Goal: Information Seeking & Learning: Find specific page/section

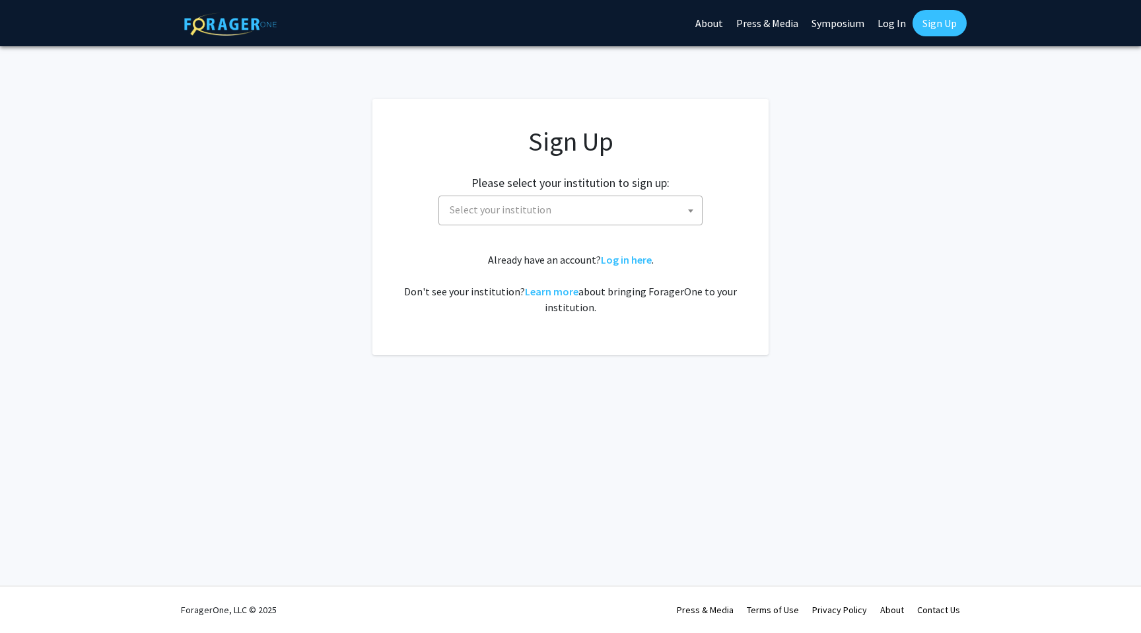
click at [573, 195] on span "Select your institution" at bounding box center [571, 210] width 264 height 30
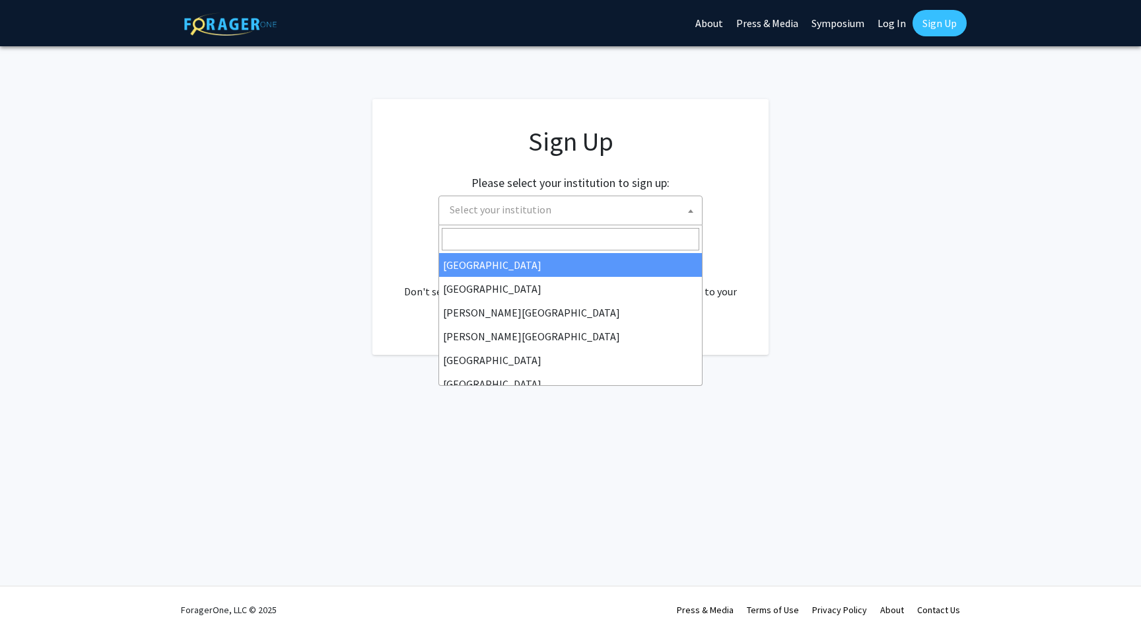
click at [577, 237] on input "Search" at bounding box center [571, 239] width 258 height 22
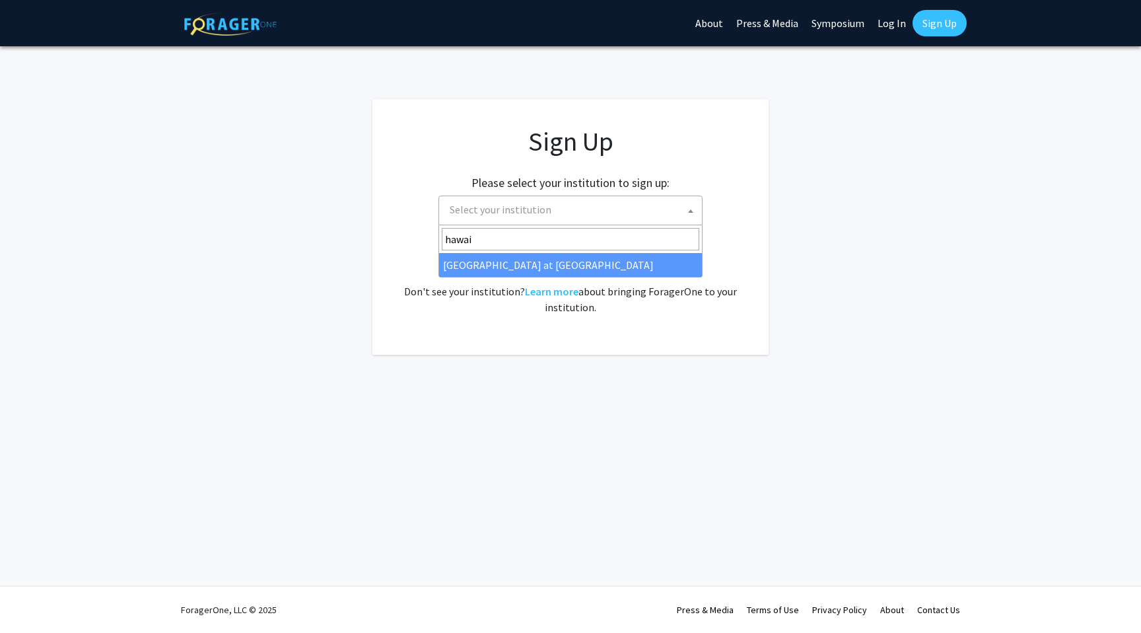
type input "hawai"
select select "18"
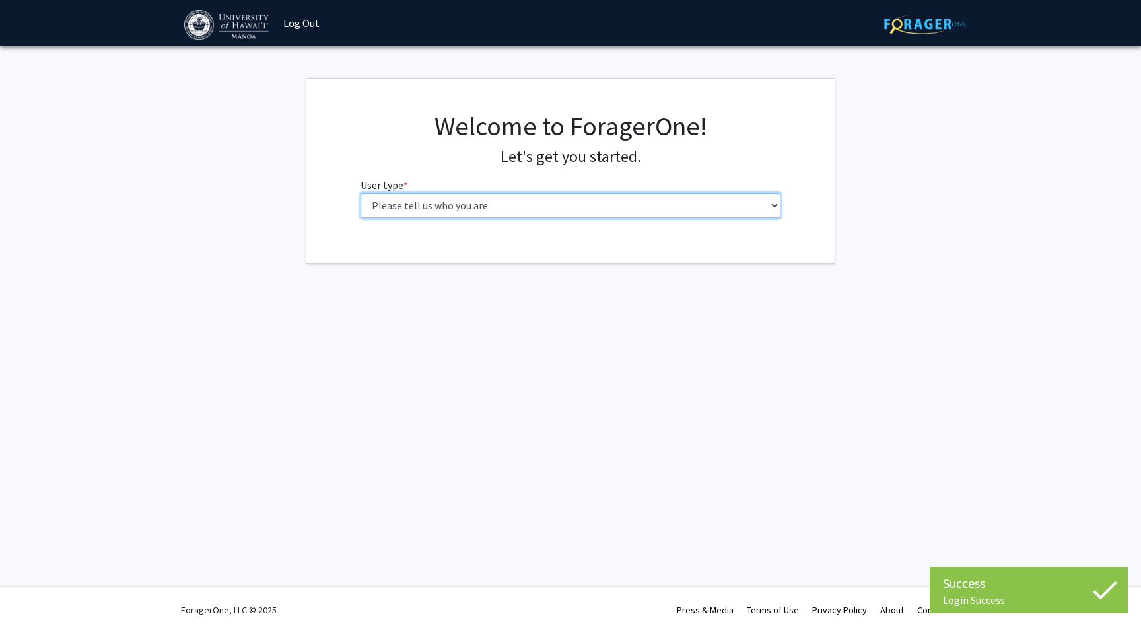
click at [525, 199] on select "Please tell us who you are Undergraduate Student Master's Student Doctoral Cand…" at bounding box center [571, 205] width 421 height 25
select select "1: undergrad"
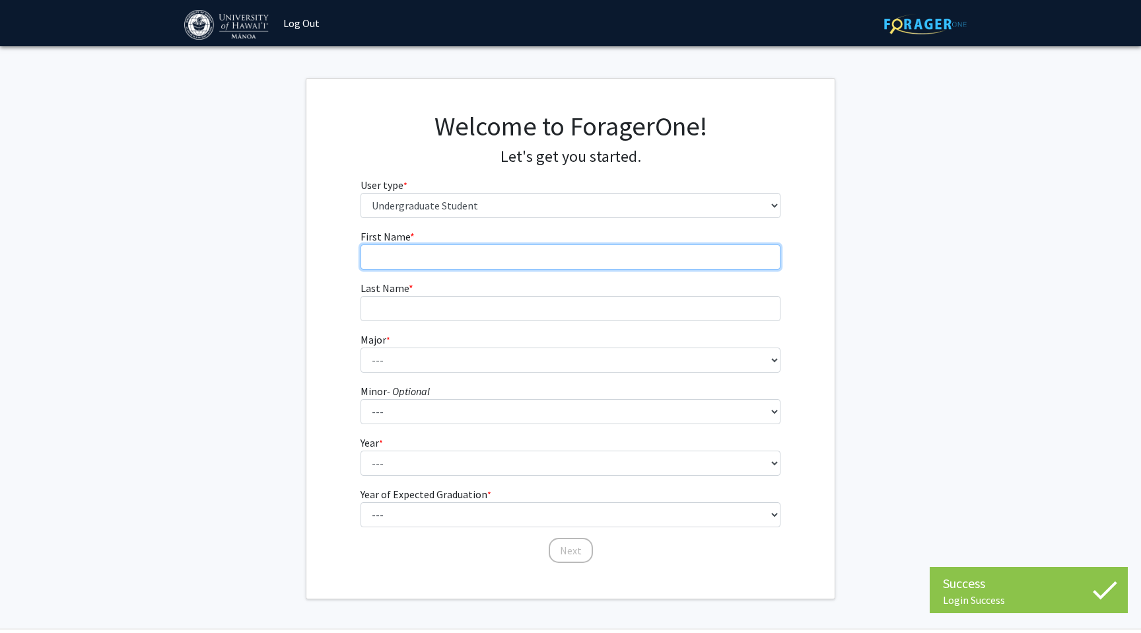
click at [510, 257] on input "First Name * required" at bounding box center [571, 256] width 421 height 25
type input "Imran"
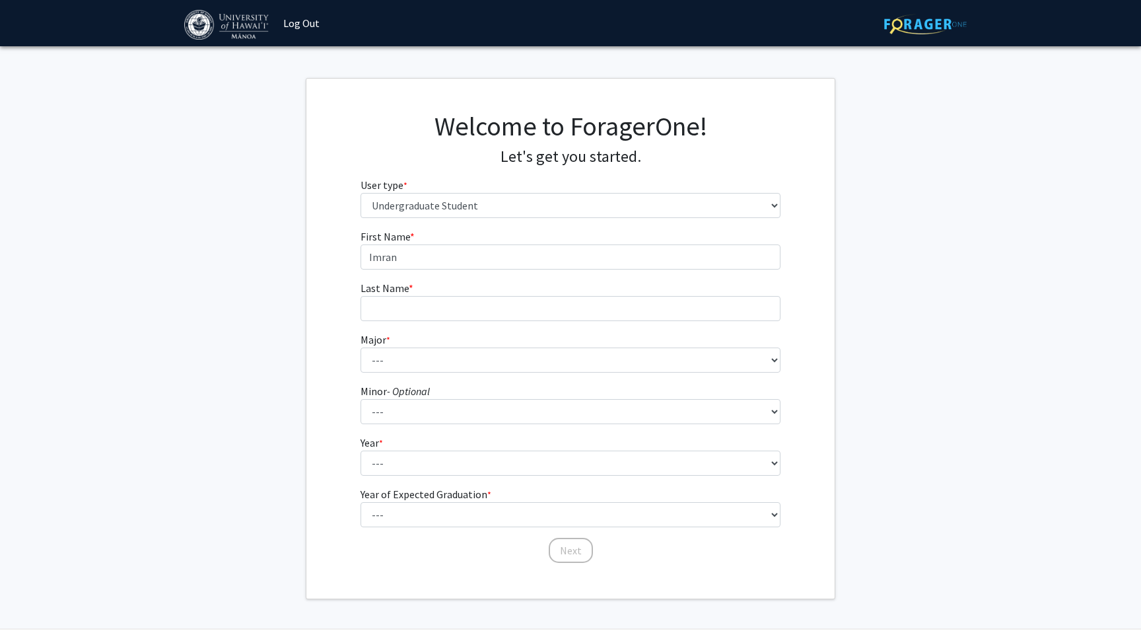
click at [489, 335] on fg-select "Major * required --- Accounting American Studies Animal Sciences Anthropology A…" at bounding box center [571, 352] width 421 height 41
click at [489, 312] on input "Last Name * required" at bounding box center [571, 308] width 421 height 25
type input "Elwir"
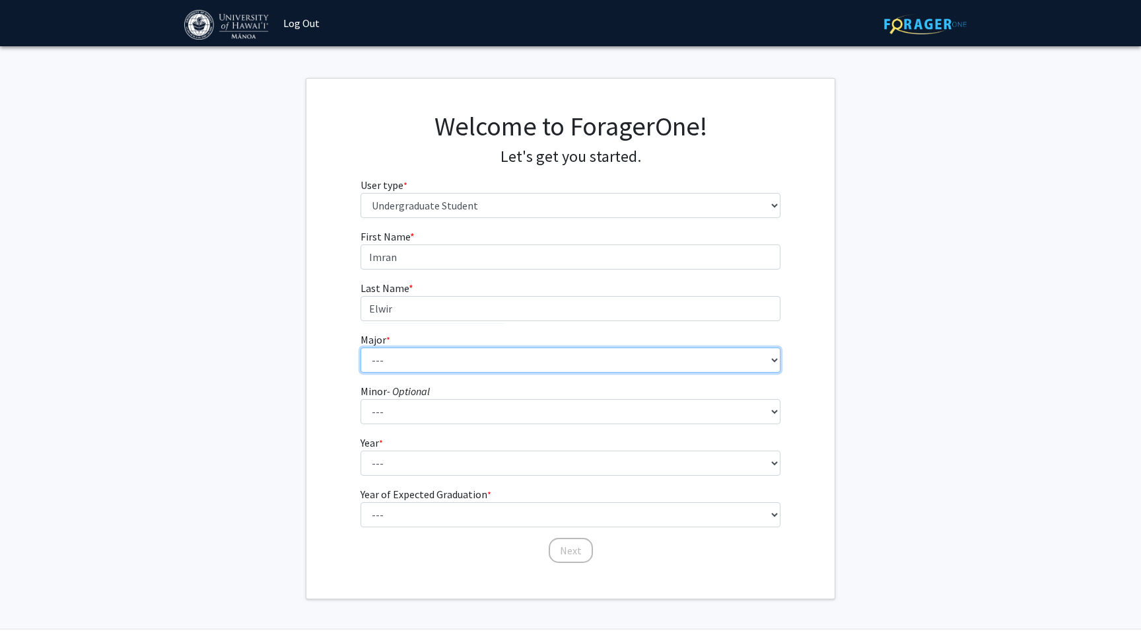
click at [489, 370] on select "--- Accounting American Studies Animal Sciences Anthropology Art Art History As…" at bounding box center [571, 359] width 421 height 25
select select "11: 1393"
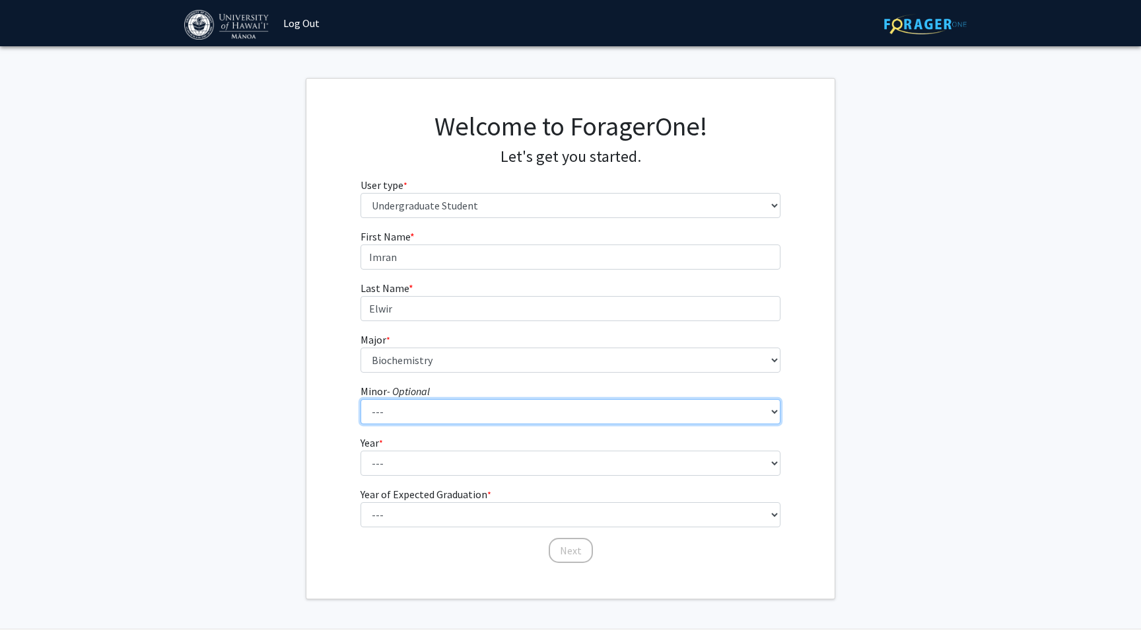
click at [444, 407] on select "--- American Studies Anthropology Art Art History Asian Studies Astronomy Astro…" at bounding box center [571, 411] width 421 height 25
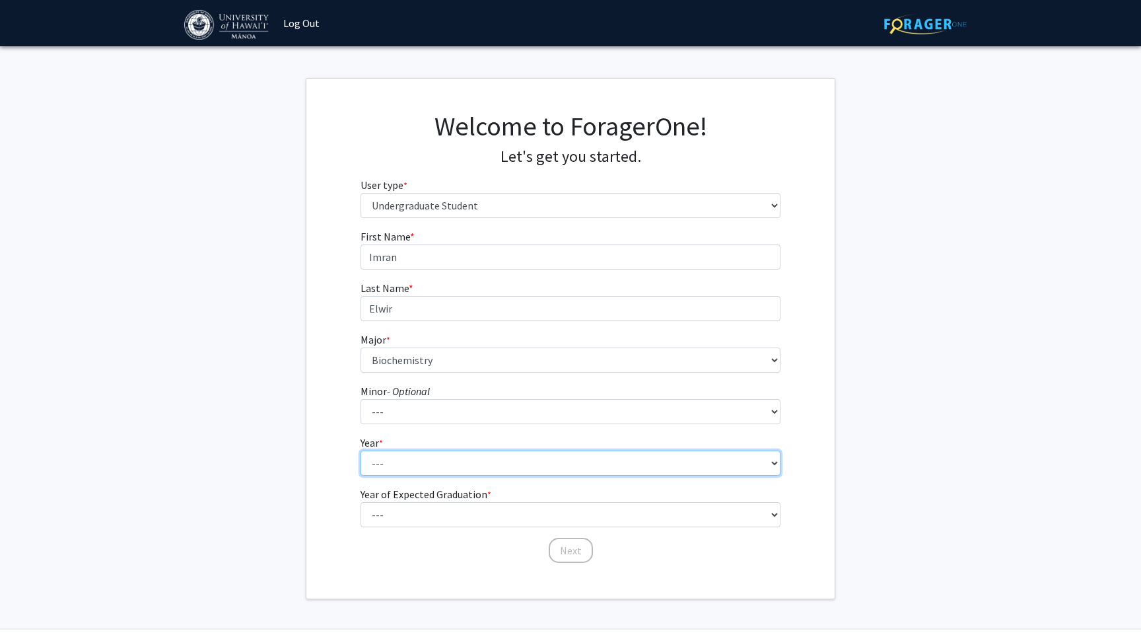
click at [414, 462] on select "--- First-year Sophomore Junior Senior Postbaccalaureate Certificate" at bounding box center [571, 462] width 421 height 25
select select "4: senior"
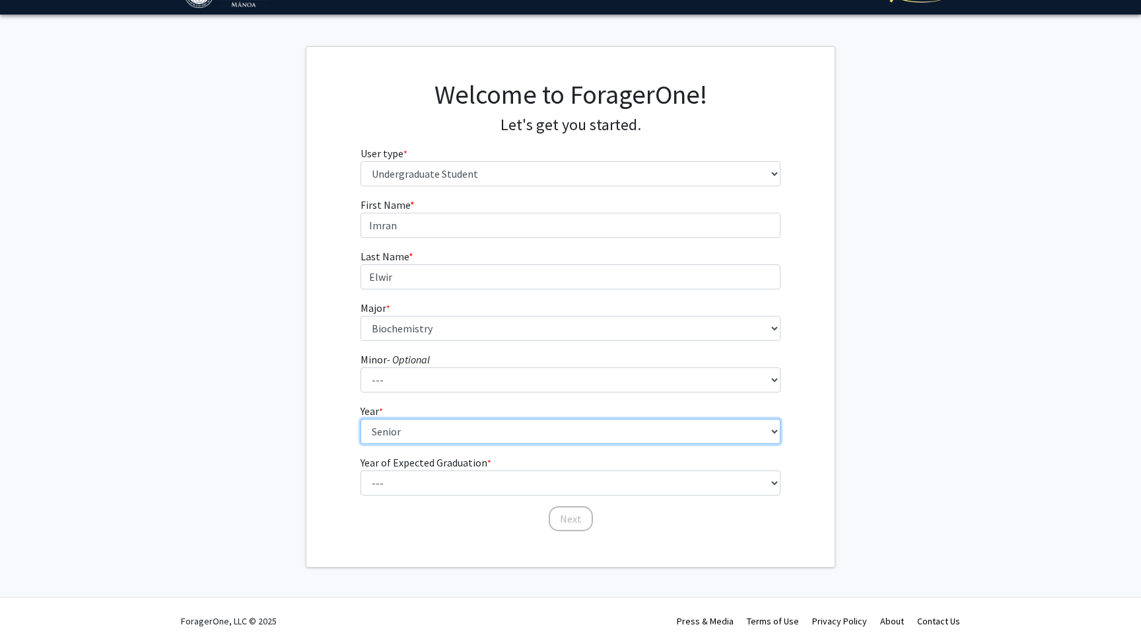
scroll to position [32, 0]
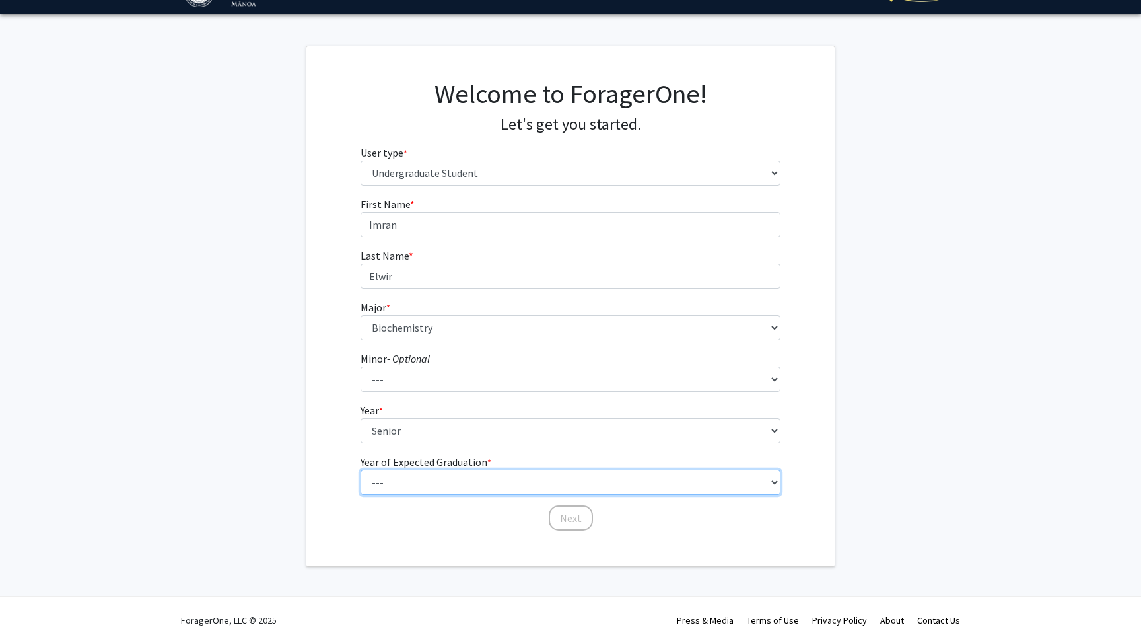
click at [428, 486] on select "--- 2025 2026 2027 2028 2029 2030 2031 2032 2033 2034" at bounding box center [571, 482] width 421 height 25
select select "1: 2025"
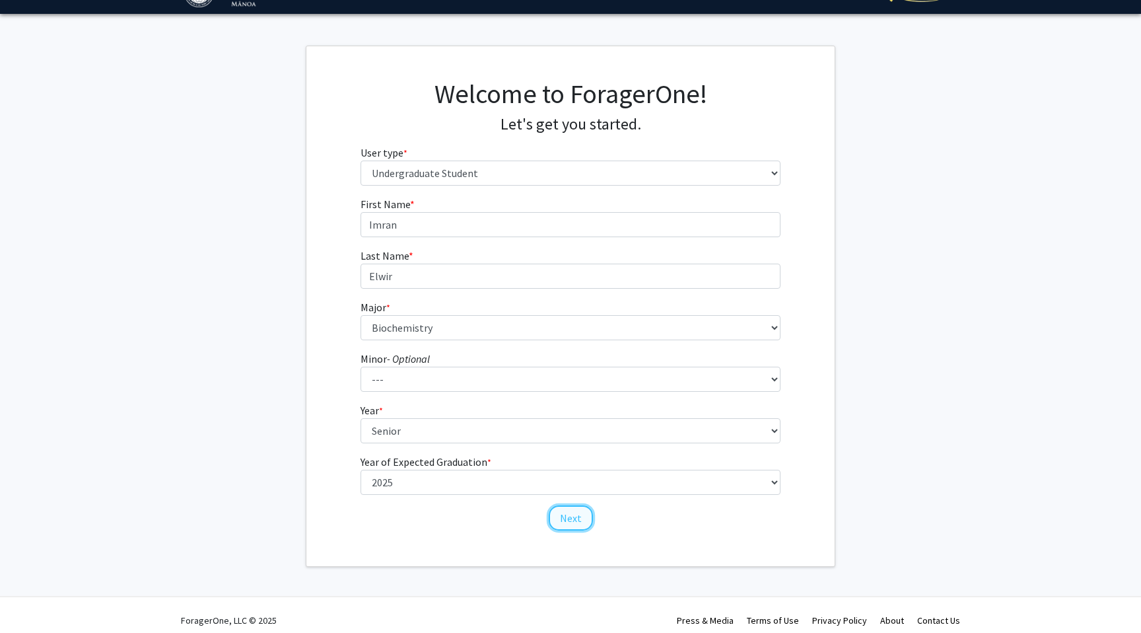
click at [575, 520] on button "Next" at bounding box center [571, 517] width 44 height 25
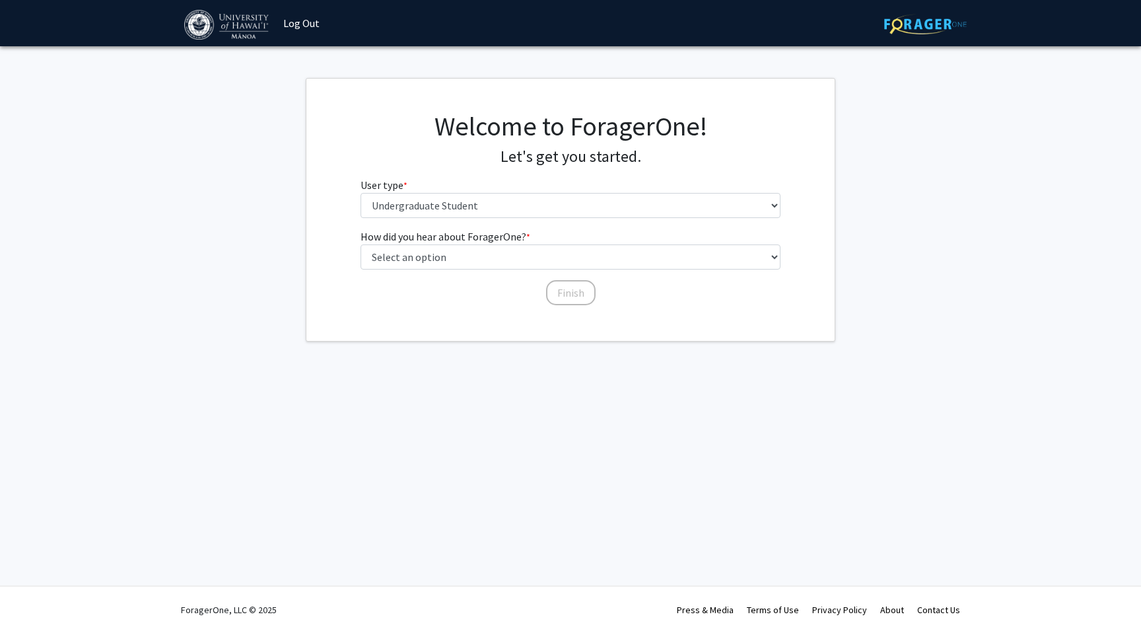
scroll to position [0, 0]
click at [559, 260] on select "Select an option Peer/student recommendation Faculty/staff recommendation Unive…" at bounding box center [571, 256] width 421 height 25
select select "5: other"
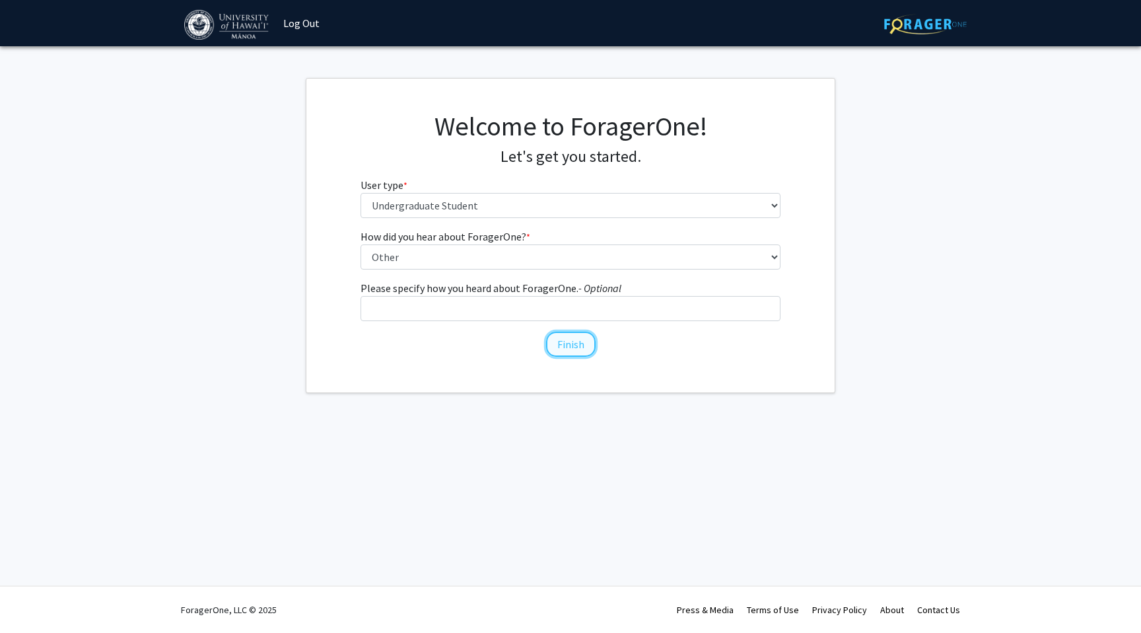
click at [577, 339] on button "Finish" at bounding box center [571, 344] width 50 height 25
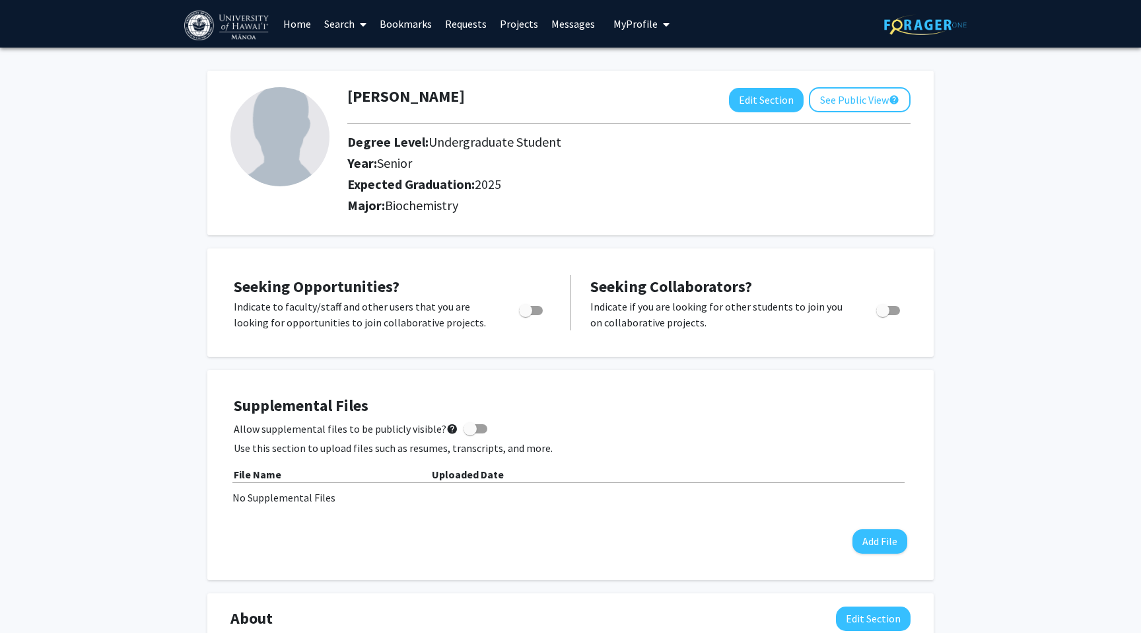
click at [348, 30] on link "Search" at bounding box center [345, 24] width 55 height 46
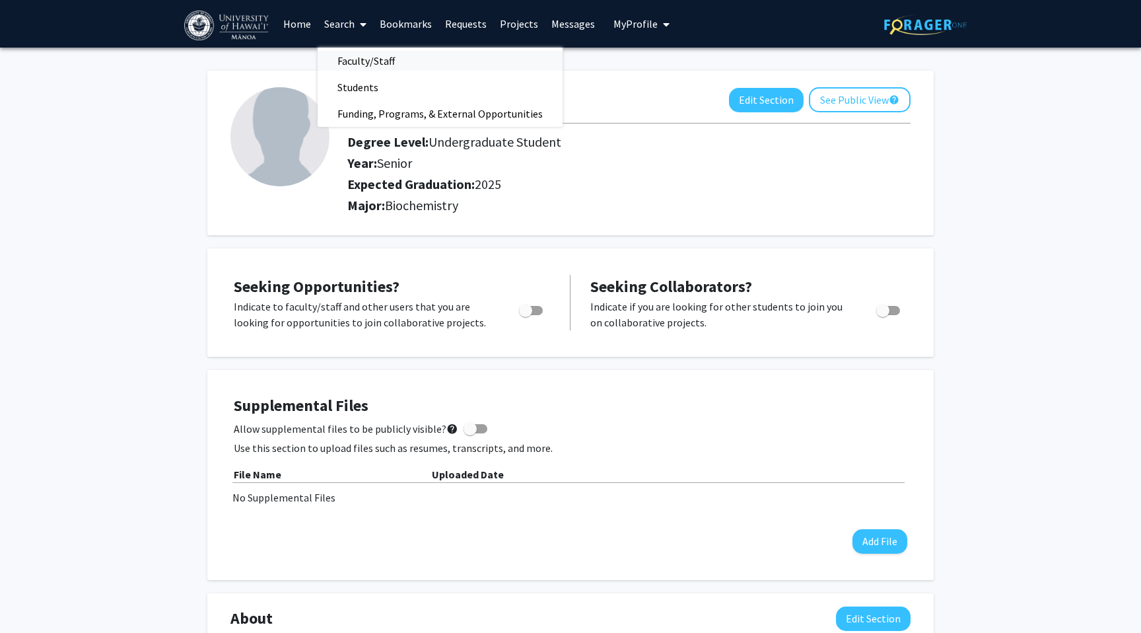
click at [361, 59] on span "Faculty/Staff" at bounding box center [366, 61] width 97 height 26
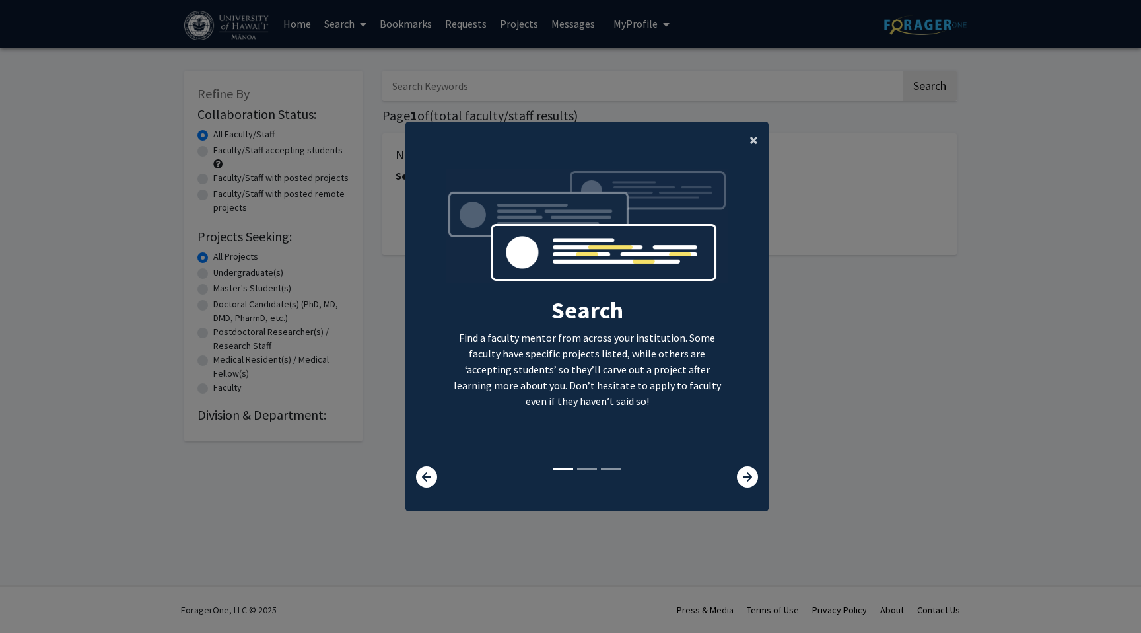
click at [757, 148] on span "×" at bounding box center [754, 139] width 9 height 20
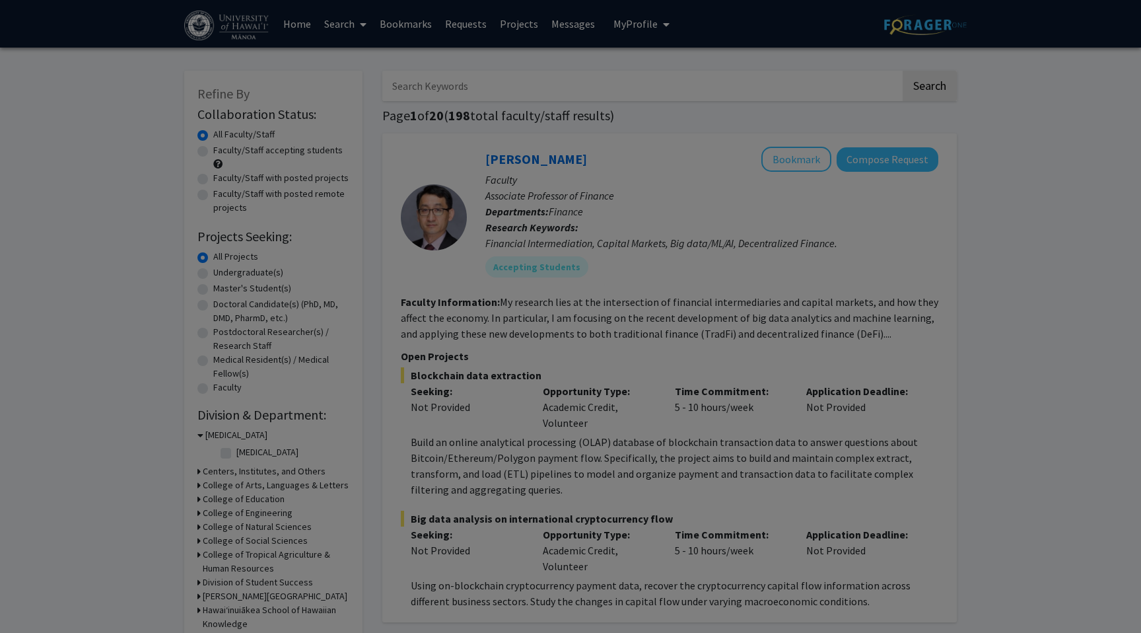
click at [754, 145] on div "Search Find a faculty mentor from across your institution. Some faculty have sp…" at bounding box center [587, 168] width 362 height 297
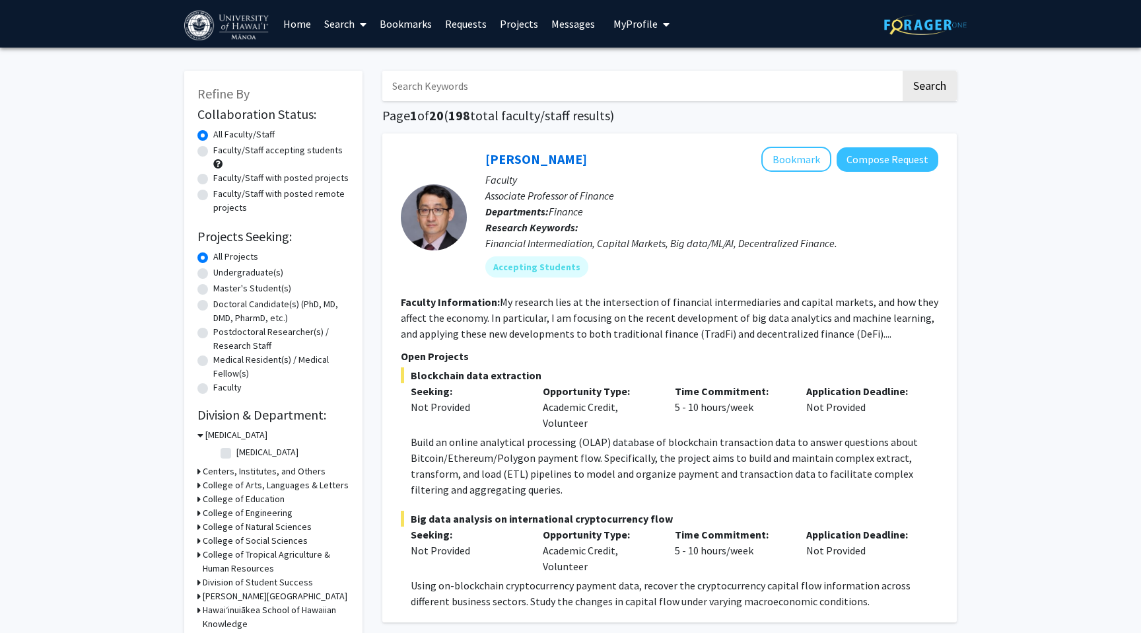
click at [620, 89] on input "Search Keywords" at bounding box center [641, 86] width 518 height 30
click at [903, 71] on button "Search" at bounding box center [930, 86] width 54 height 30
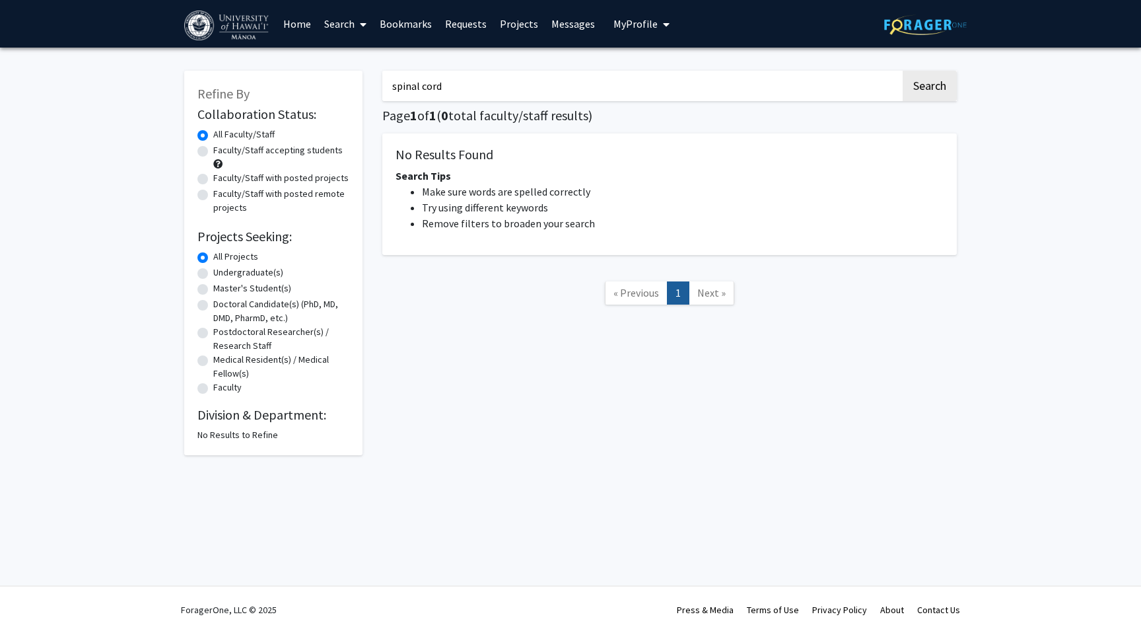
click at [903, 71] on button "Search" at bounding box center [930, 86] width 54 height 30
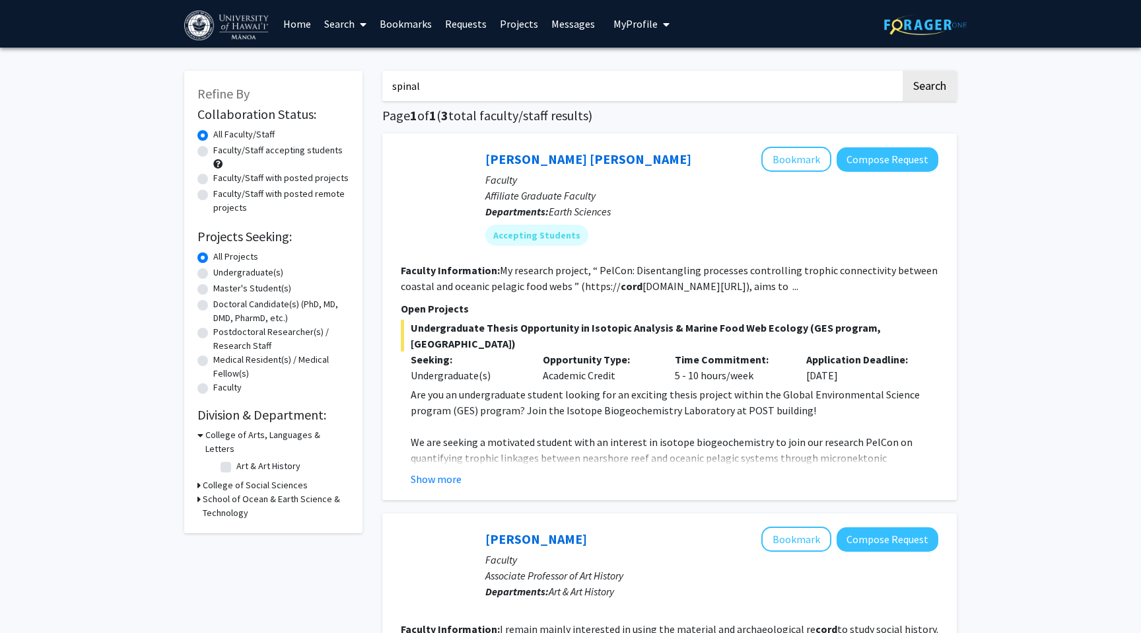
type input "spinal"
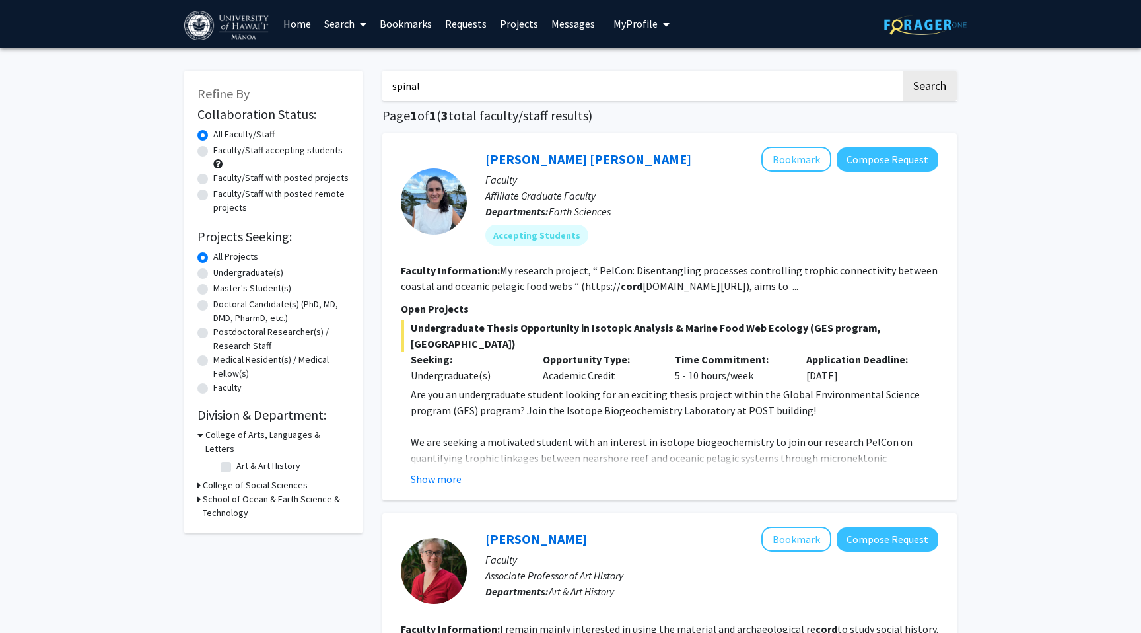
click at [903, 71] on button "Search" at bounding box center [930, 86] width 54 height 30
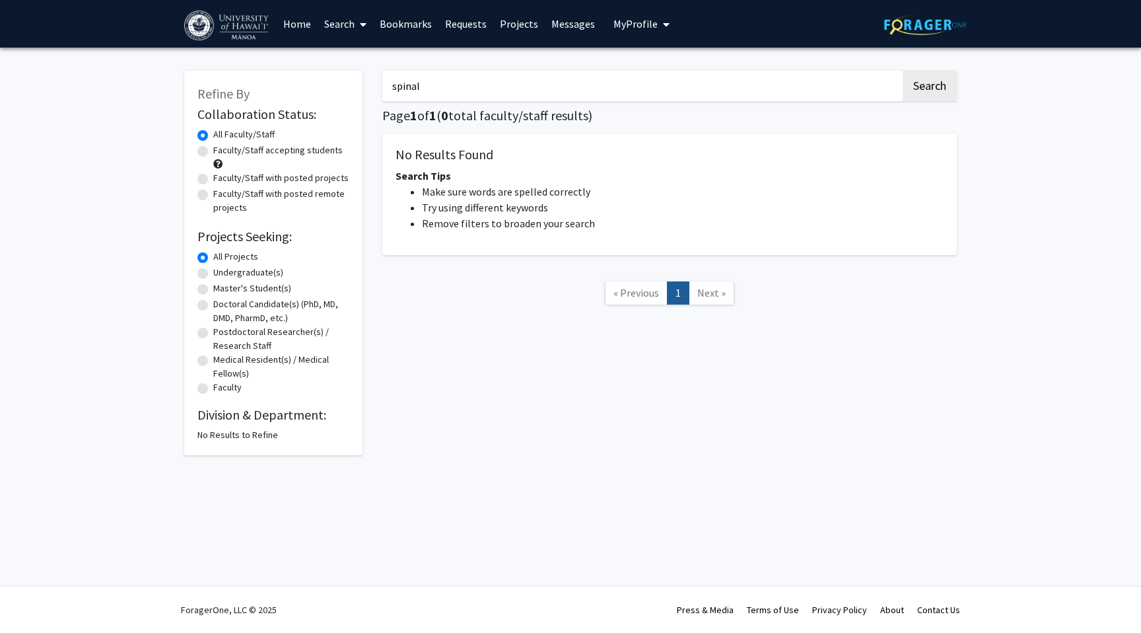
click at [451, 95] on input "spinal" at bounding box center [641, 86] width 518 height 30
click at [903, 71] on button "Search" at bounding box center [930, 86] width 54 height 30
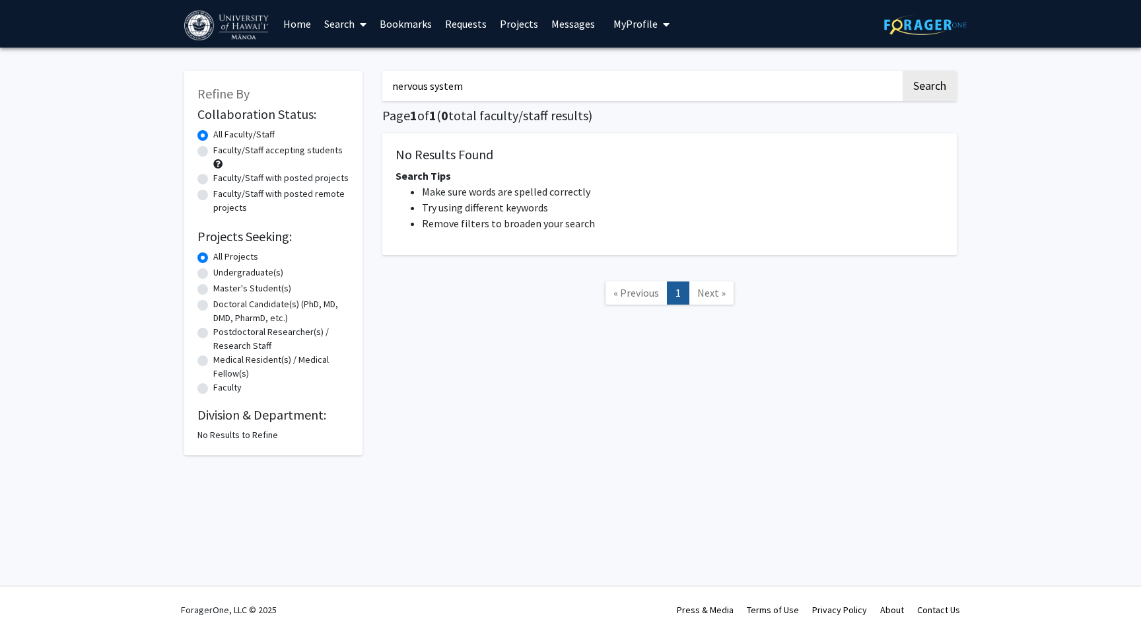
type input "nervous system"
click at [903, 71] on button "Search" at bounding box center [930, 86] width 54 height 30
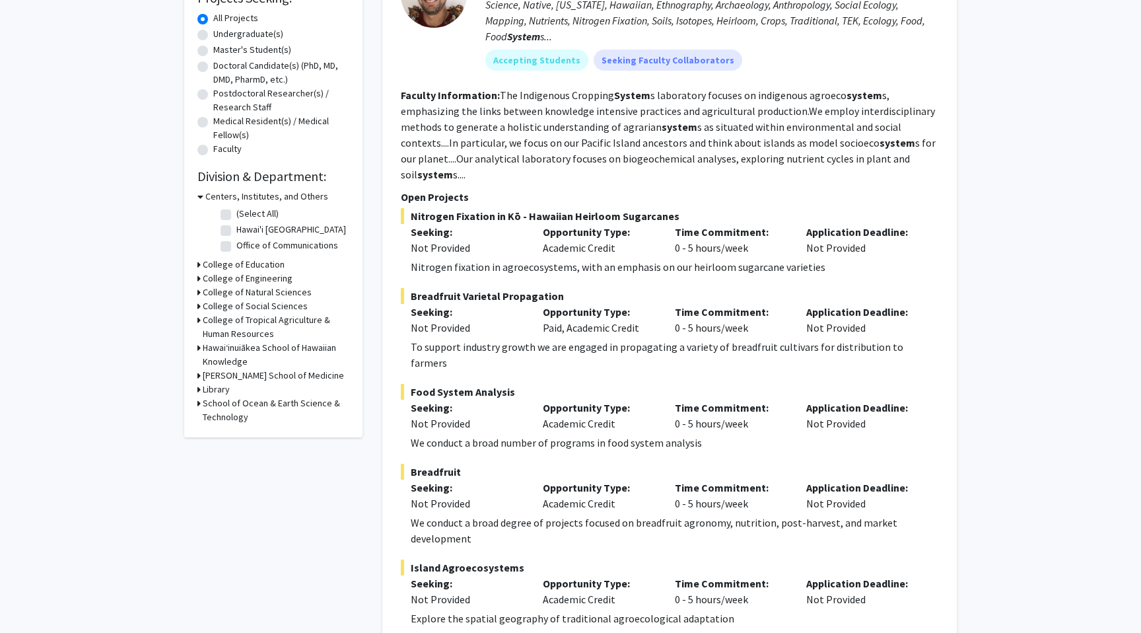
scroll to position [57, 0]
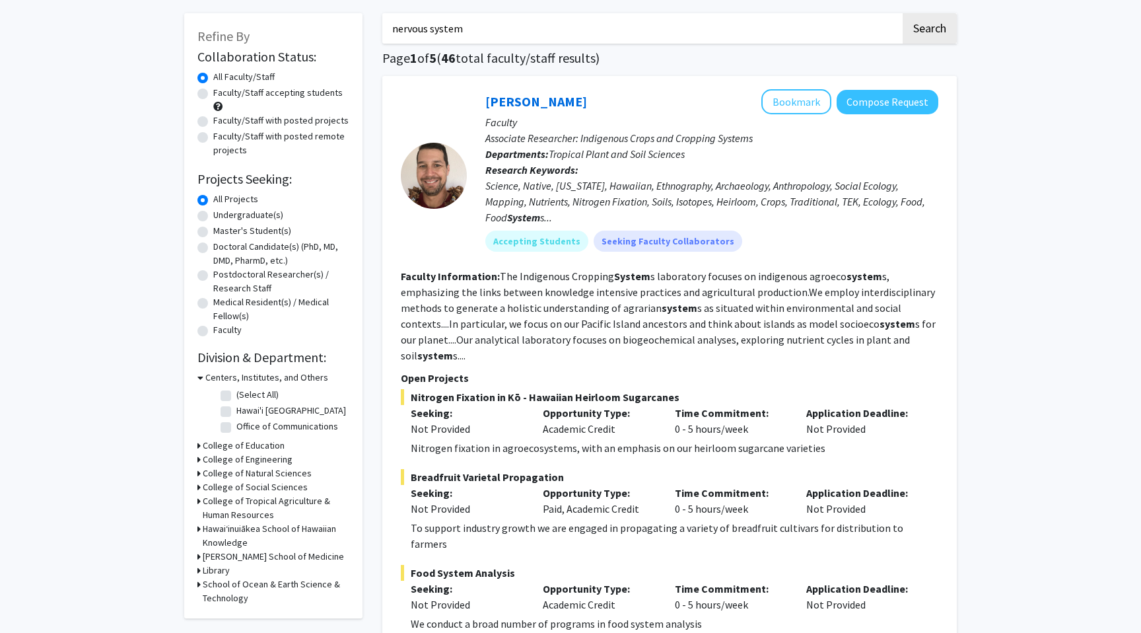
click at [480, 24] on input "nervous system" at bounding box center [641, 28] width 518 height 30
type input "Noh"
click at [903, 13] on button "Search" at bounding box center [930, 28] width 54 height 30
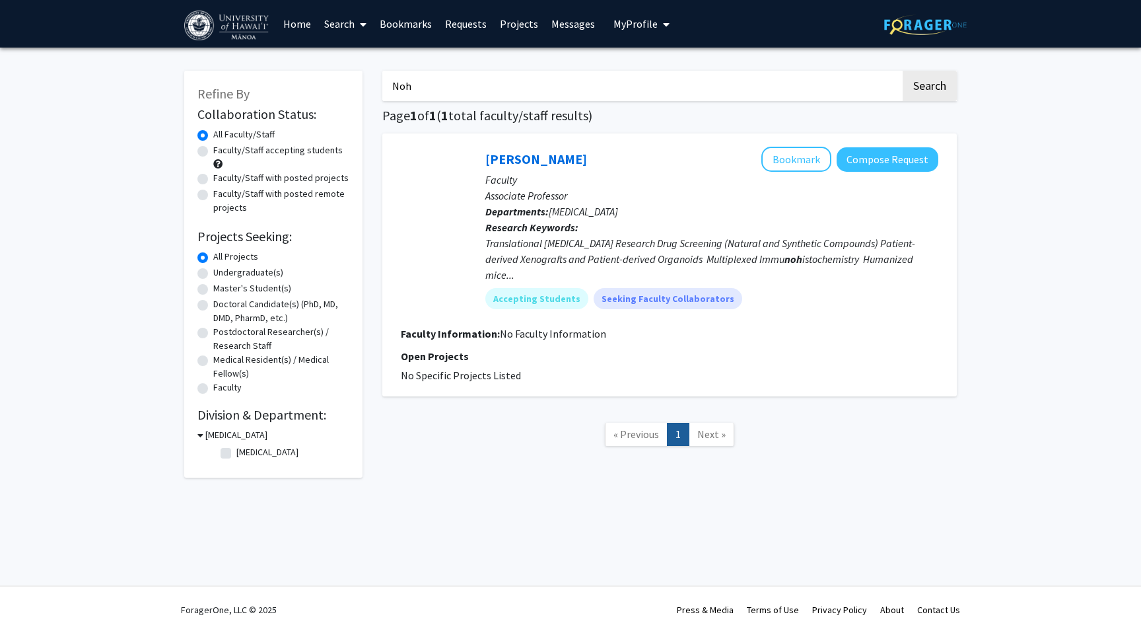
click at [516, 91] on input "Noh" at bounding box center [641, 86] width 518 height 30
click at [660, 91] on input "THomas" at bounding box center [641, 86] width 518 height 30
click at [903, 71] on button "Search" at bounding box center [930, 86] width 54 height 30
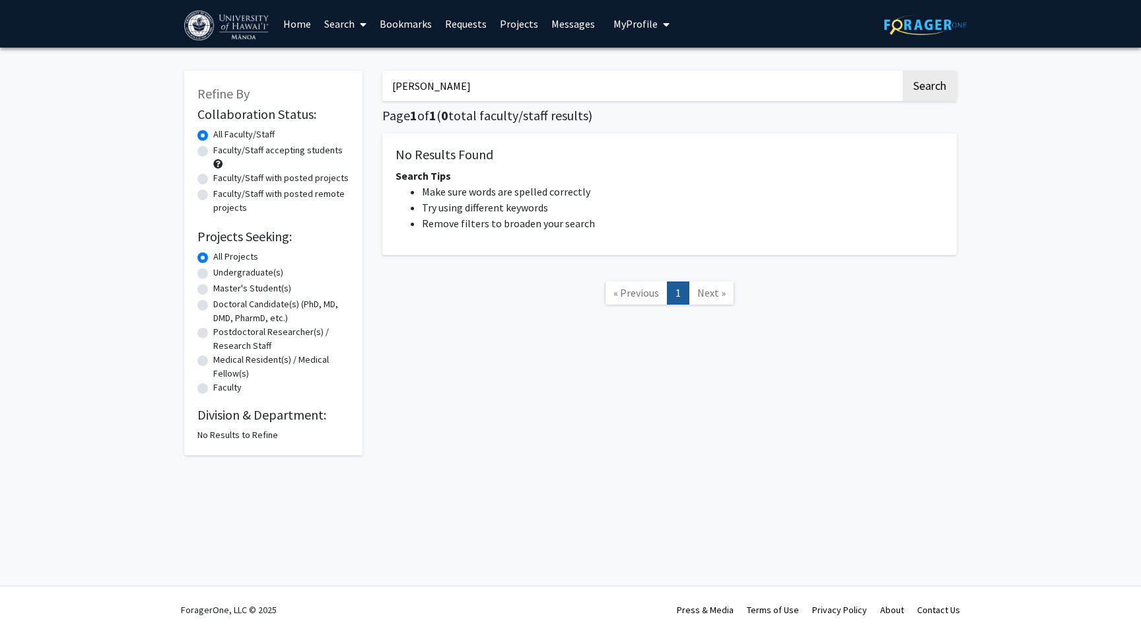
click at [629, 89] on input "Thomas" at bounding box center [641, 86] width 518 height 30
type input "Thomas Noh"
click at [903, 71] on button "Search" at bounding box center [930, 86] width 54 height 30
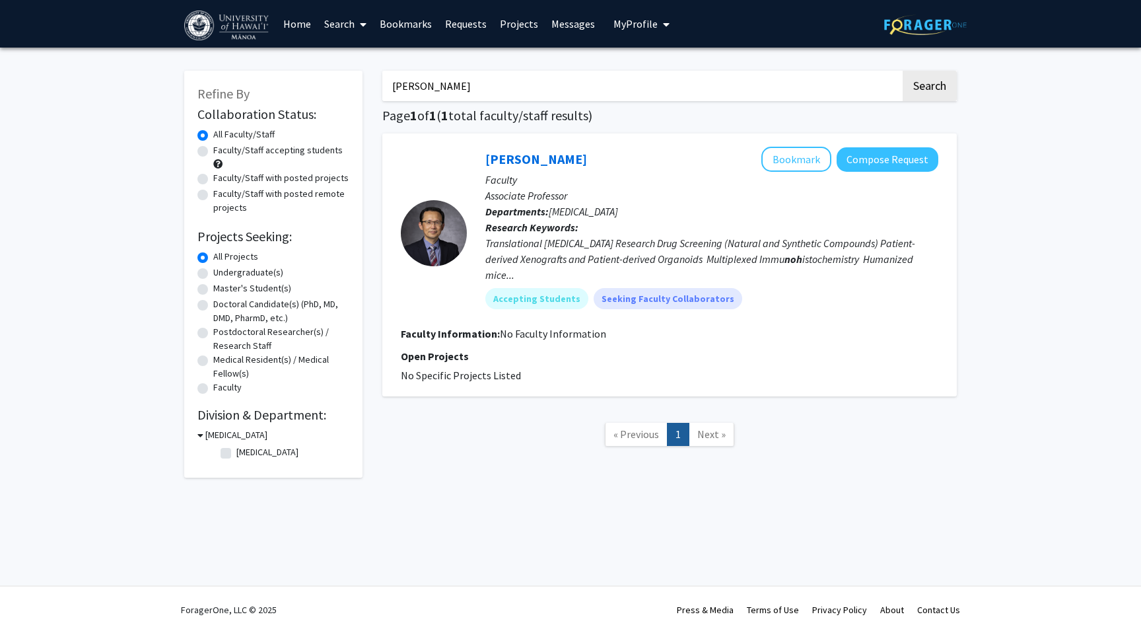
click at [283, 150] on label "Faculty/Staff accepting students" at bounding box center [277, 150] width 129 height 14
click at [222, 150] on input "Faculty/Staff accepting students" at bounding box center [217, 147] width 9 height 9
radio input "true"
click at [260, 126] on form "Collaboration Status: Collaboration Status All Faculty/Staff Collaboration Stat…" at bounding box center [273, 251] width 152 height 290
click at [482, 85] on input "Thomas Noh" at bounding box center [641, 86] width 518 height 30
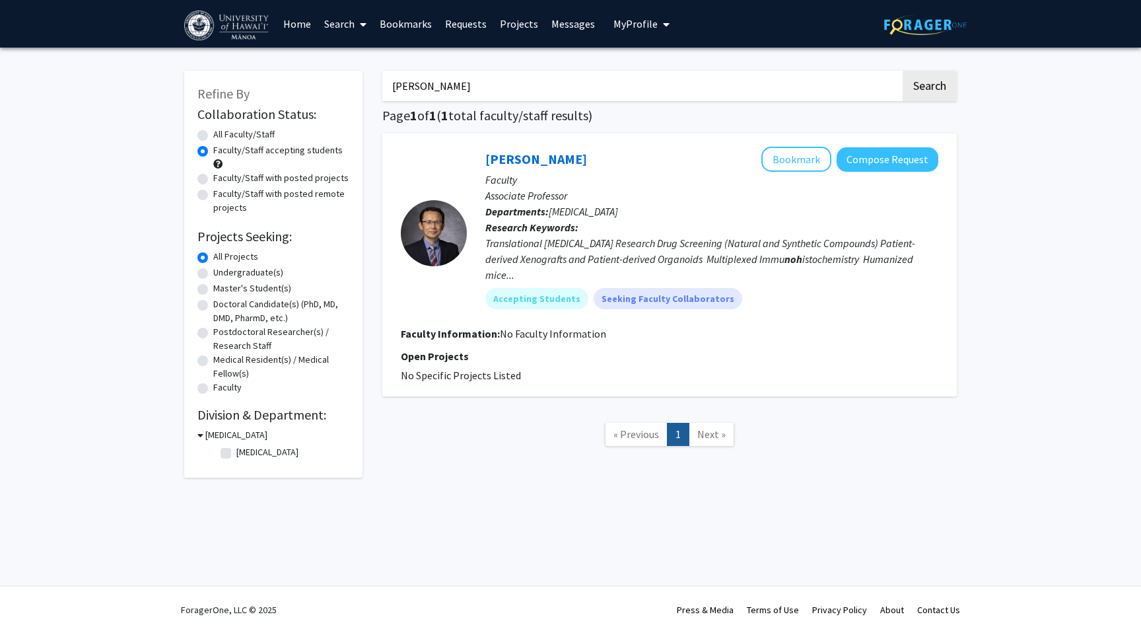
click at [482, 85] on input "Thomas Noh" at bounding box center [641, 86] width 518 height 30
click at [546, 96] on input "Search Keywords" at bounding box center [641, 86] width 518 height 30
type input "ortho"
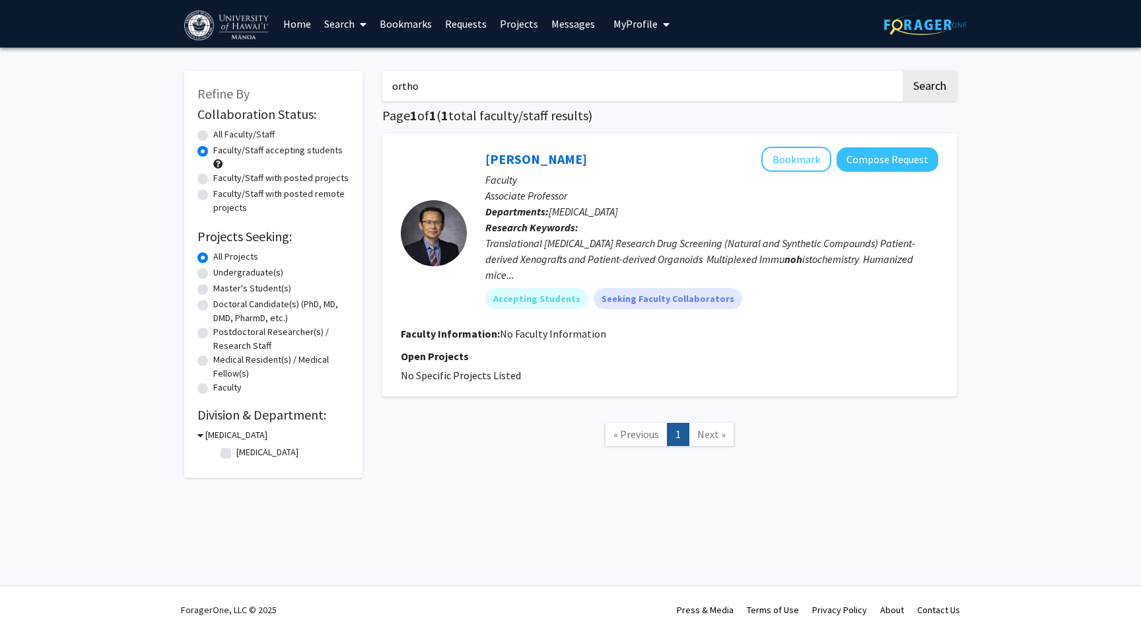
click at [903, 71] on button "Search" at bounding box center [930, 86] width 54 height 30
radio input "true"
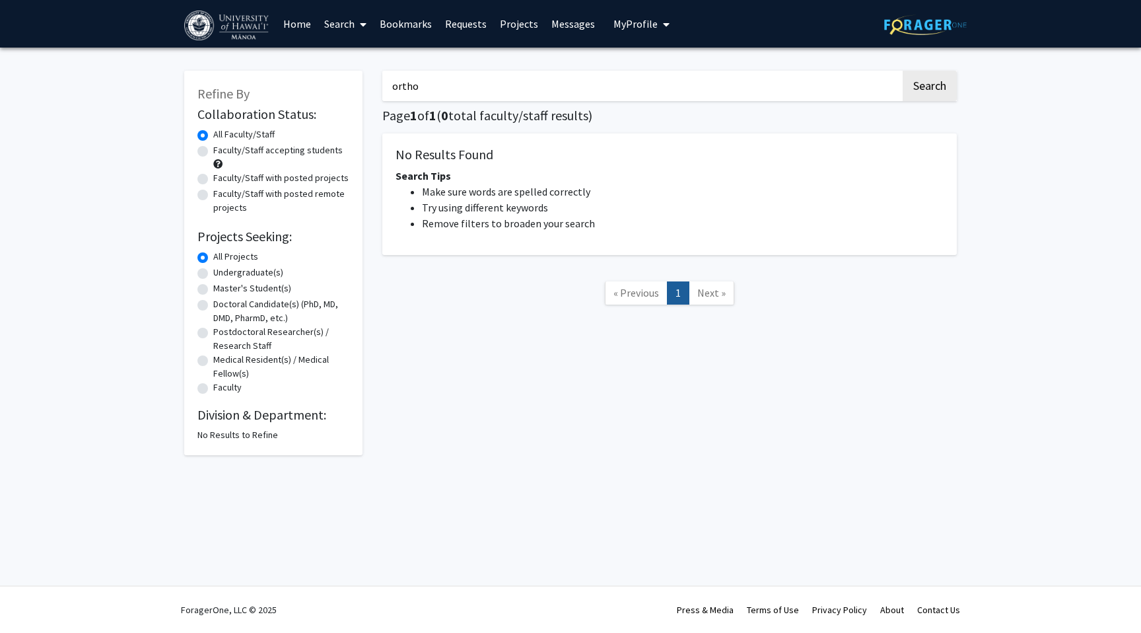
click at [546, 96] on input "ortho" at bounding box center [641, 86] width 518 height 30
type input "bone"
click at [903, 71] on button "Search" at bounding box center [930, 86] width 54 height 30
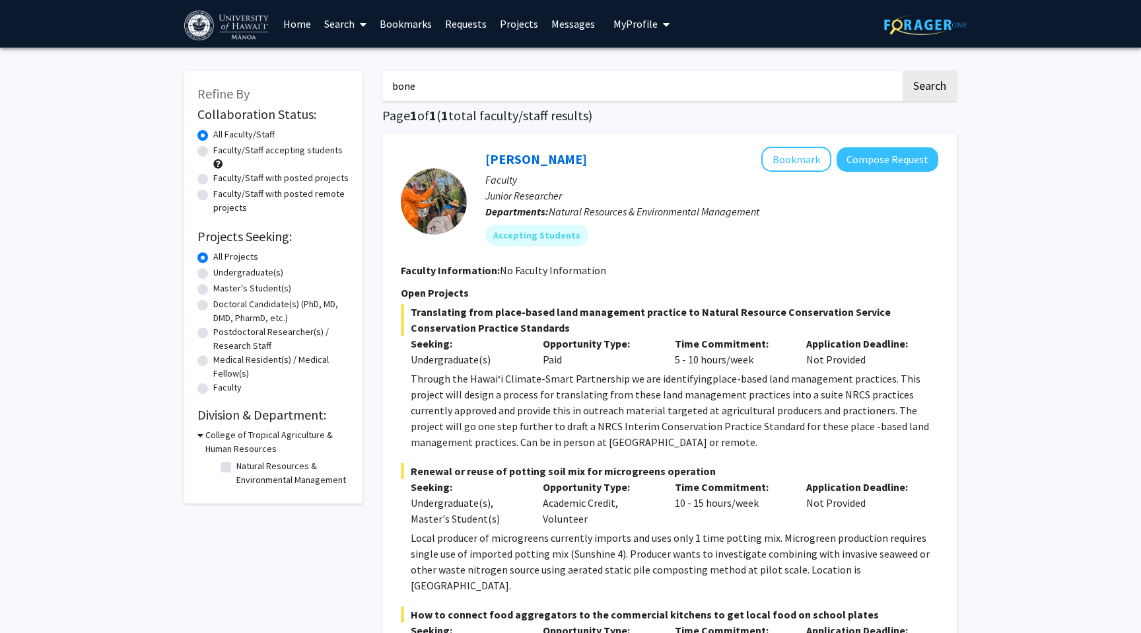
click at [515, 75] on input "bone" at bounding box center [641, 86] width 518 height 30
click at [513, 81] on input "Search Keywords" at bounding box center [641, 86] width 518 height 30
click at [903, 71] on button "Search" at bounding box center [930, 86] width 54 height 30
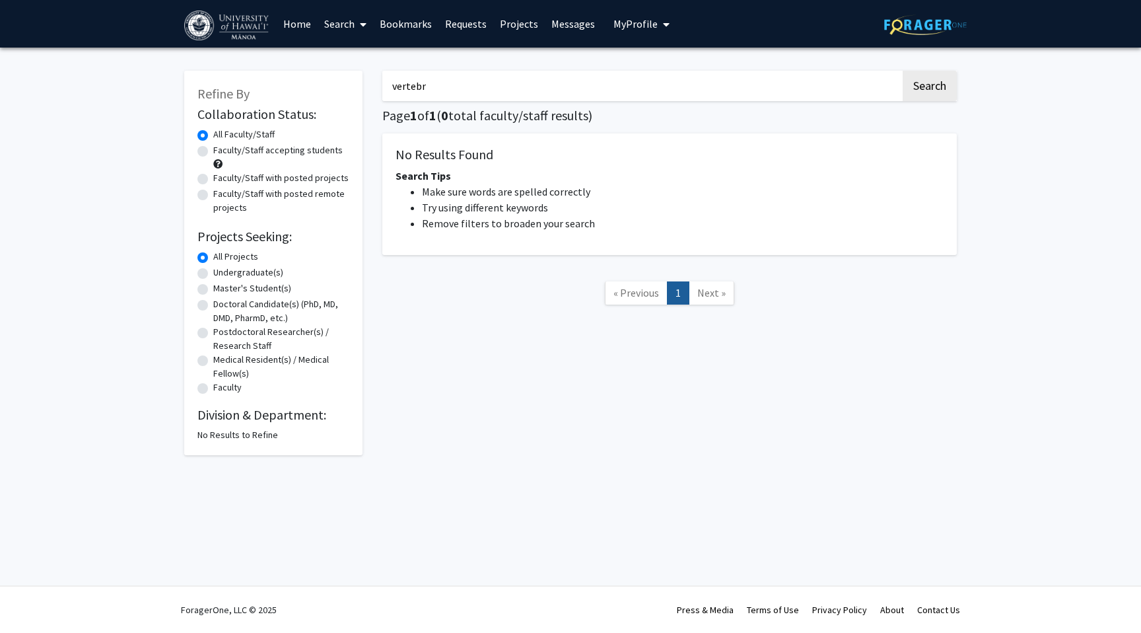
type input "vertebr"
click at [903, 71] on button "Search" at bounding box center [930, 86] width 54 height 30
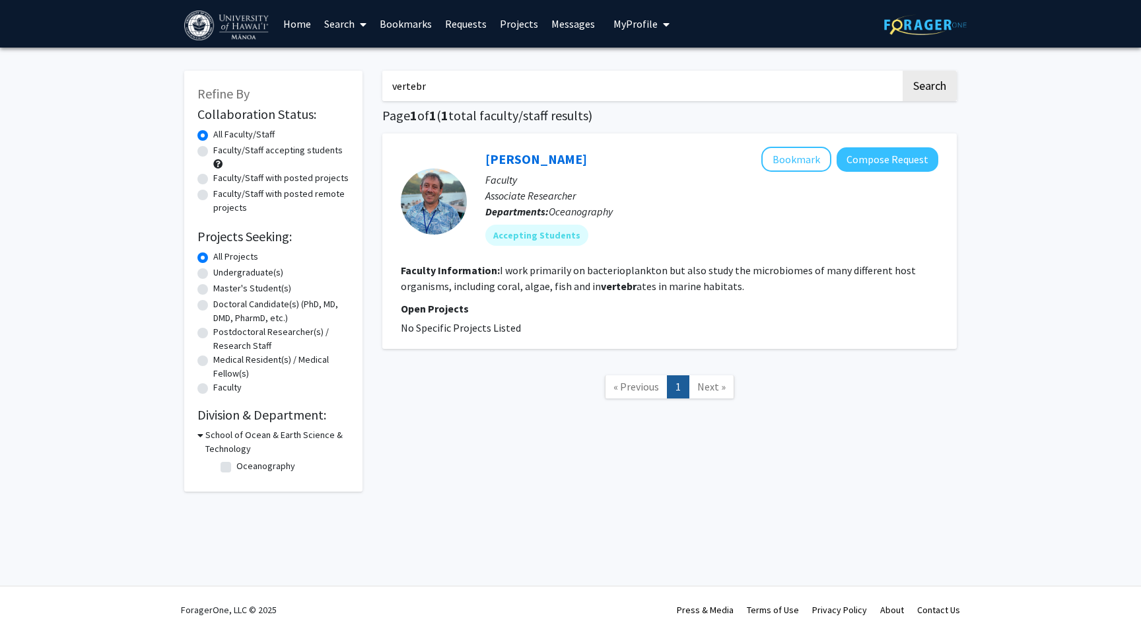
click at [488, 90] on input "vertebr" at bounding box center [641, 86] width 518 height 30
click at [541, 80] on input "Search Keywords" at bounding box center [641, 86] width 518 height 30
type input "neuron"
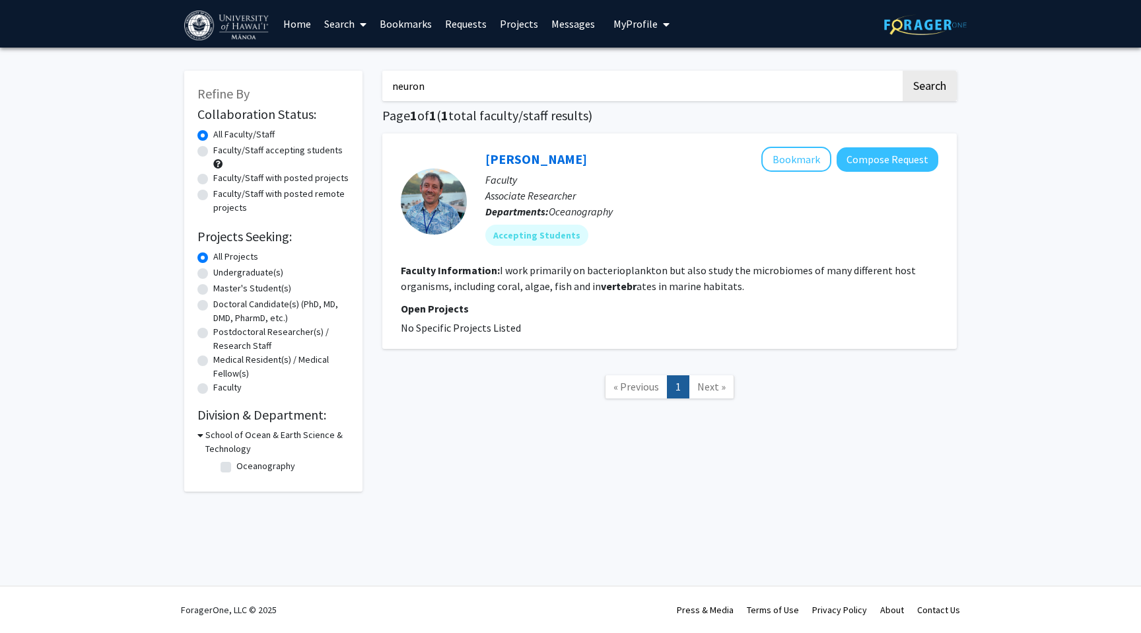
click at [903, 71] on button "Search" at bounding box center [930, 86] width 54 height 30
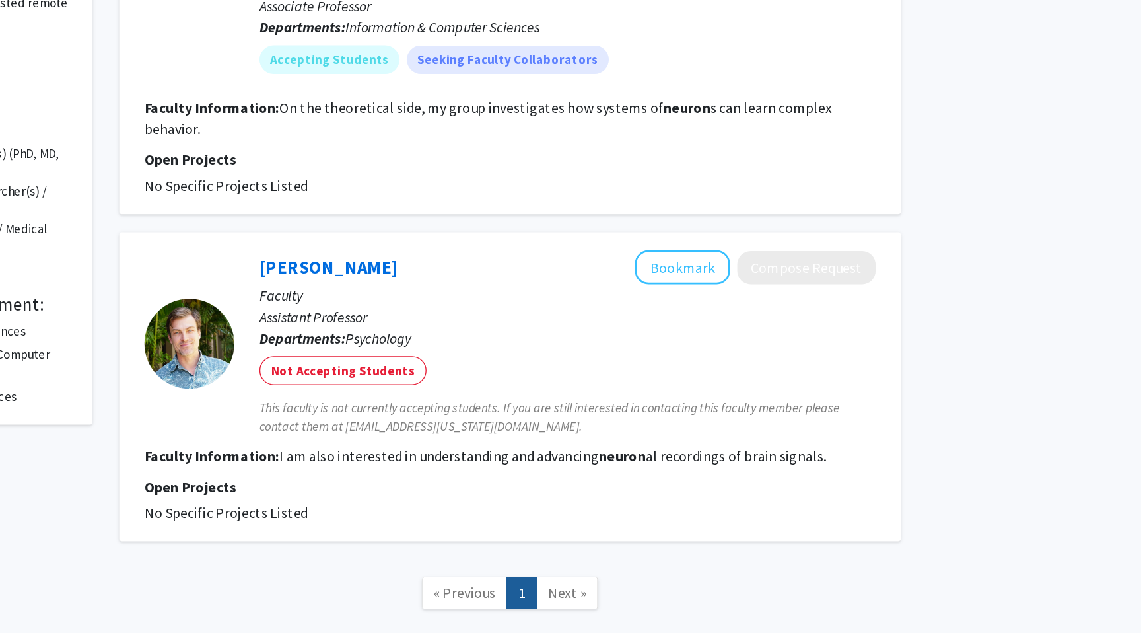
scroll to position [23, 0]
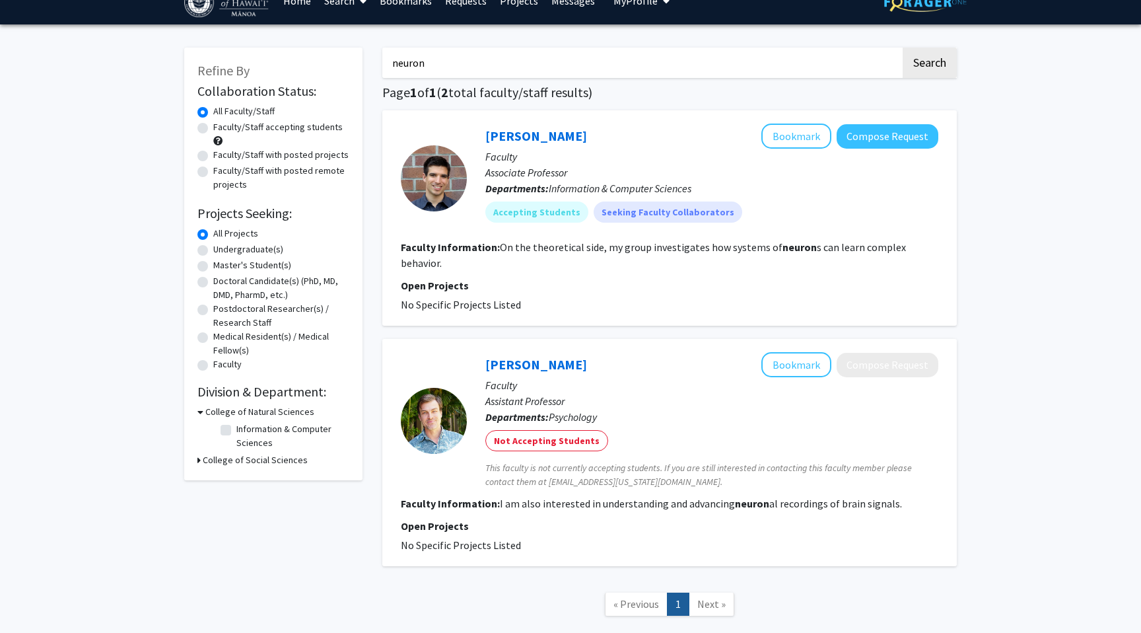
click at [244, 246] on label "Undergraduate(s)" at bounding box center [248, 249] width 70 height 14
click at [222, 246] on input "Undergraduate(s)" at bounding box center [217, 246] width 9 height 9
radio input "true"
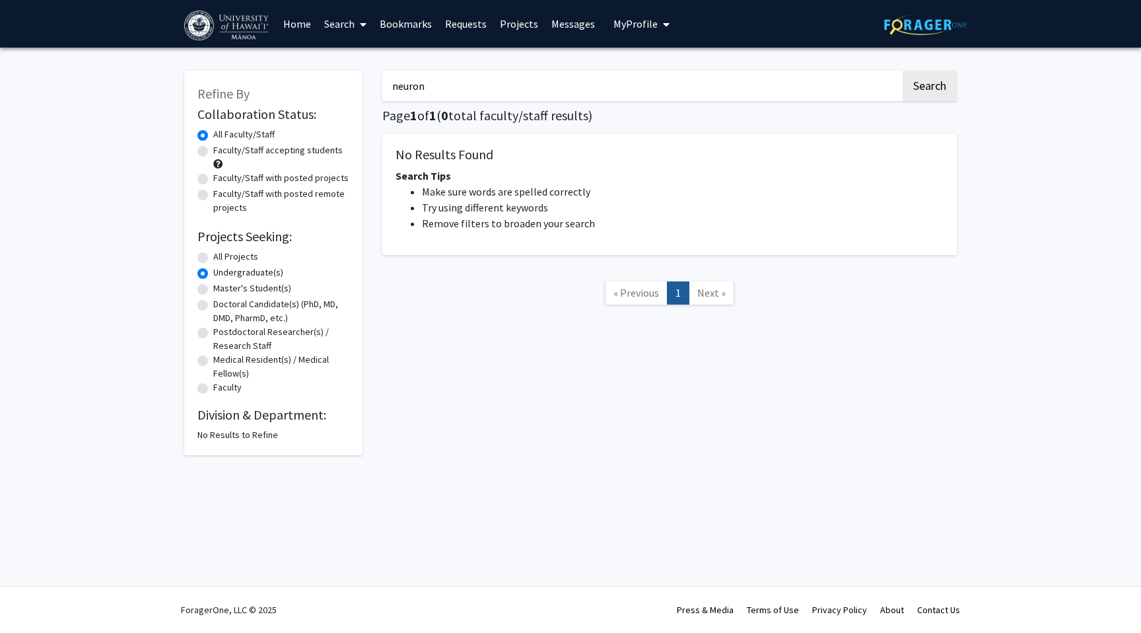
click at [437, 93] on input "neuron" at bounding box center [641, 86] width 518 height 30
click at [903, 71] on button "Search" at bounding box center [930, 86] width 54 height 30
radio input "true"
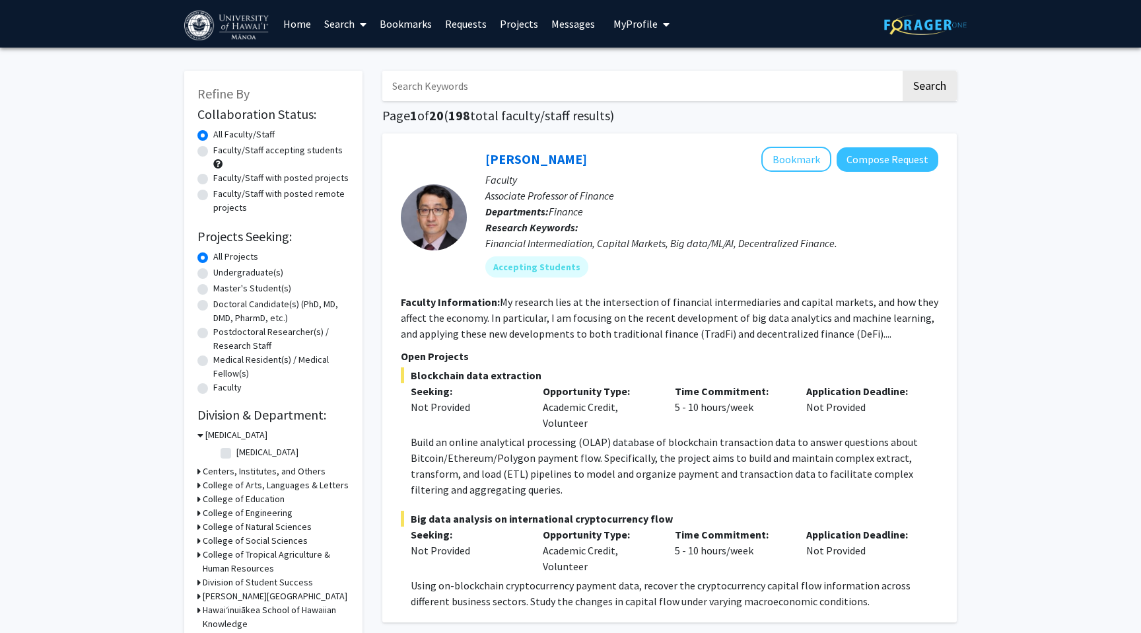
click at [254, 271] on label "Undergraduate(s)" at bounding box center [248, 273] width 70 height 14
click at [222, 271] on input "Undergraduate(s)" at bounding box center [217, 270] width 9 height 9
radio input "true"
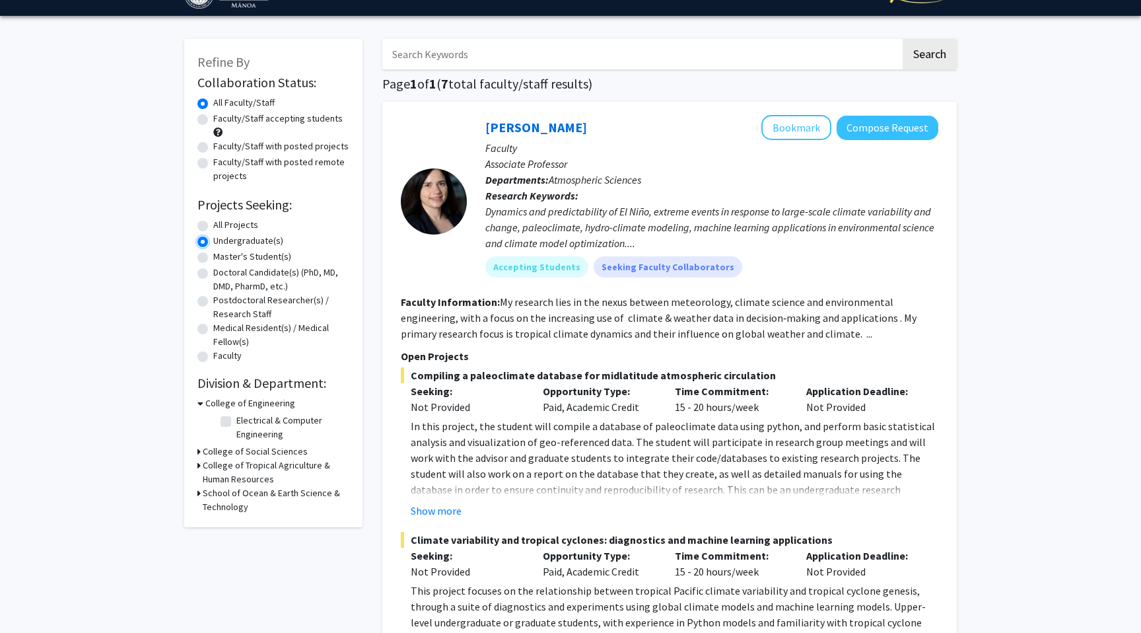
scroll to position [32, 0]
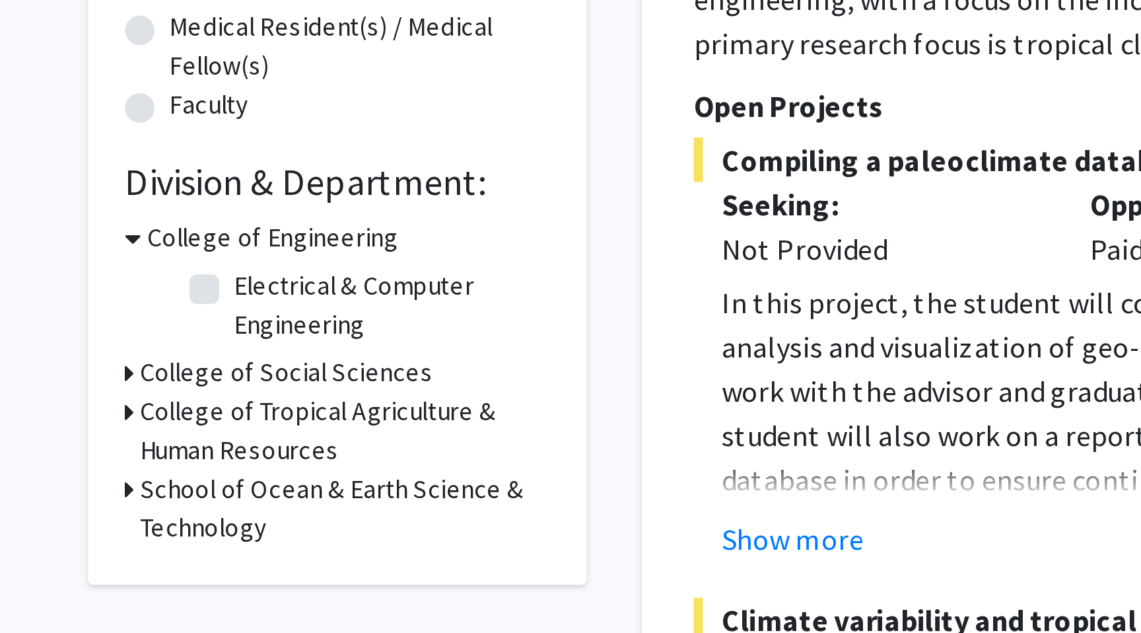
click at [238, 466] on h3 "College of Tropical Agriculture & Human Resources" at bounding box center [276, 472] width 147 height 28
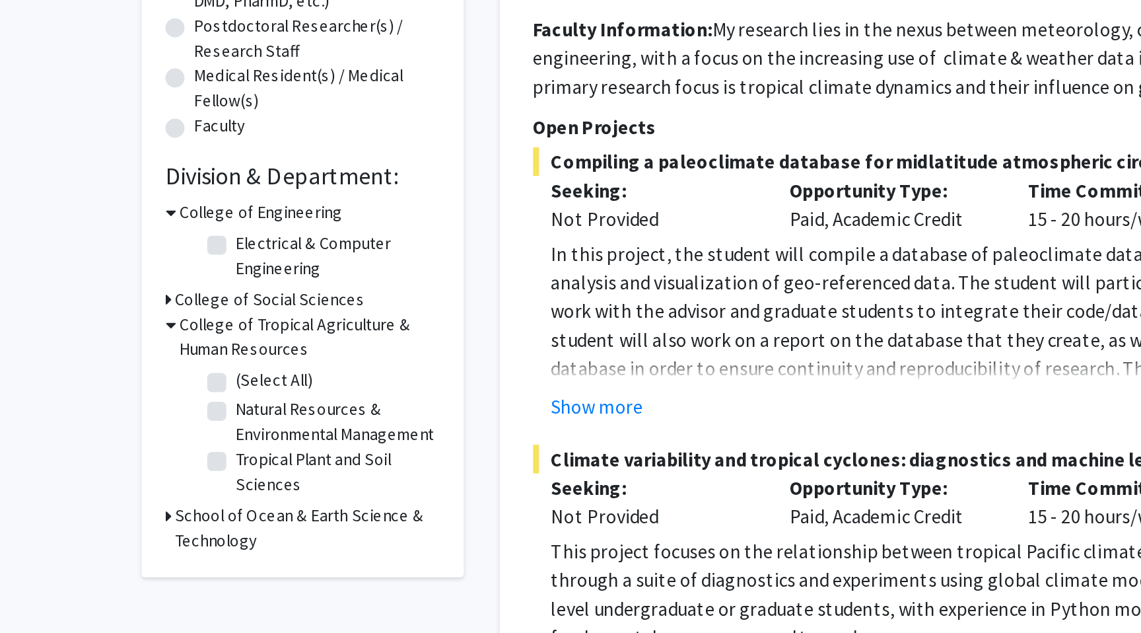
scroll to position [38, 0]
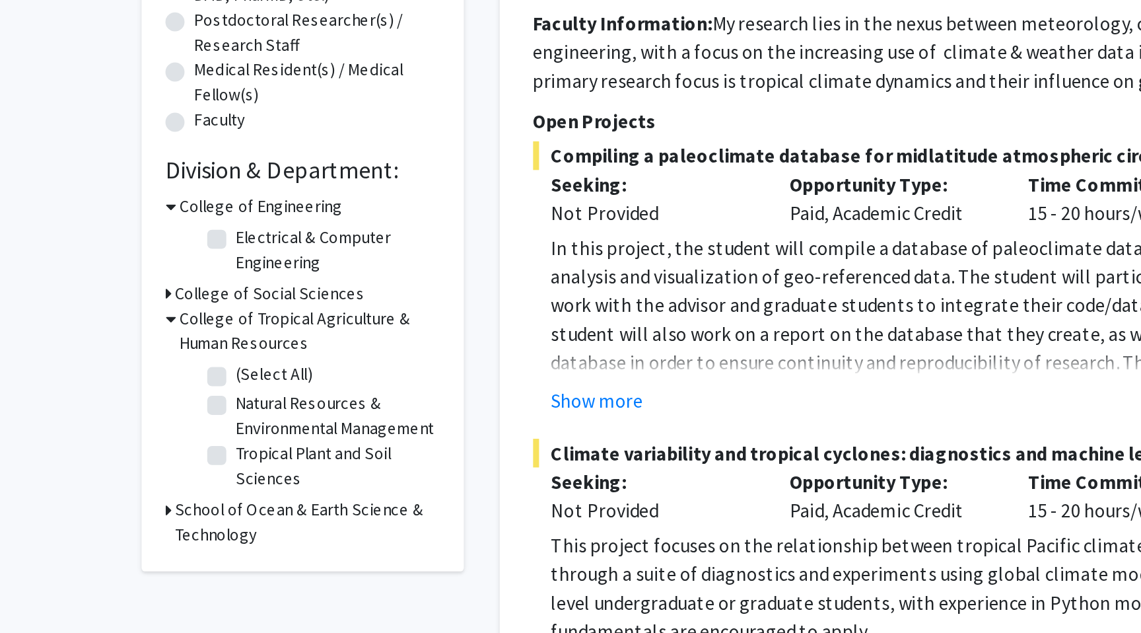
click at [220, 456] on h3 "College of Tropical Agriculture & Human Resources" at bounding box center [277, 466] width 144 height 28
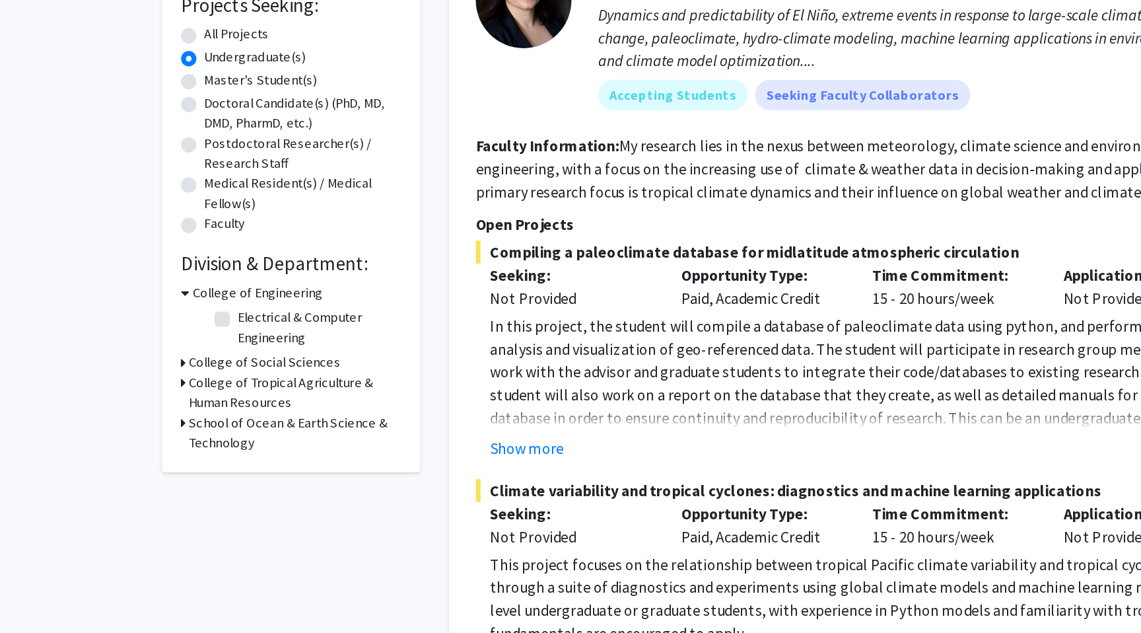
scroll to position [37, 0]
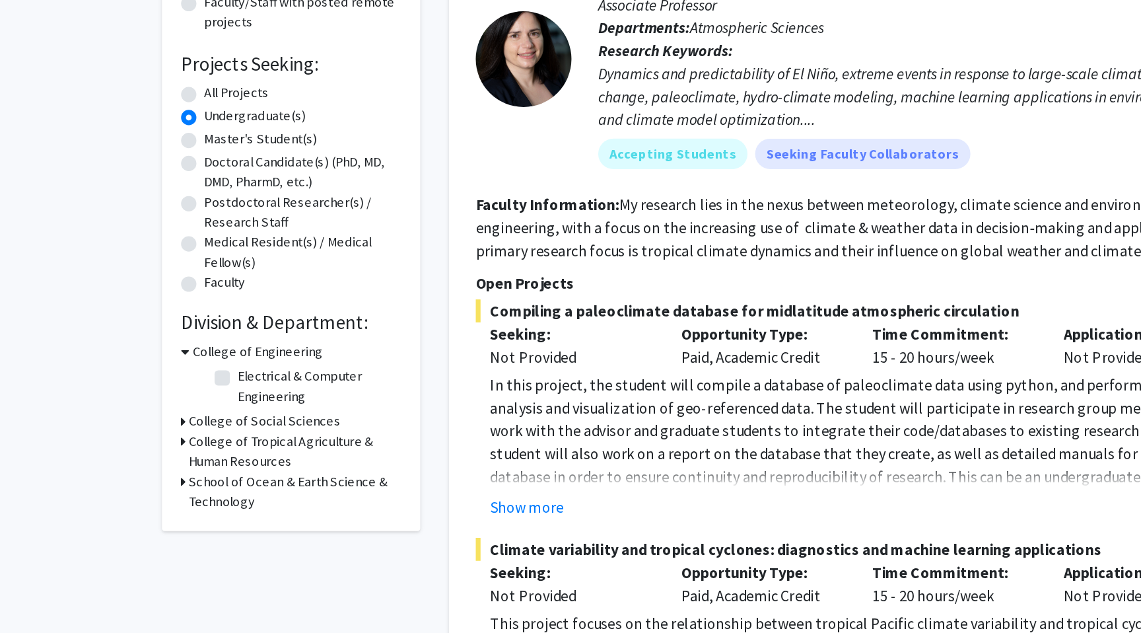
click at [215, 219] on label "All Projects" at bounding box center [235, 220] width 45 height 14
click at [215, 219] on input "All Projects" at bounding box center [217, 217] width 9 height 9
radio input "true"
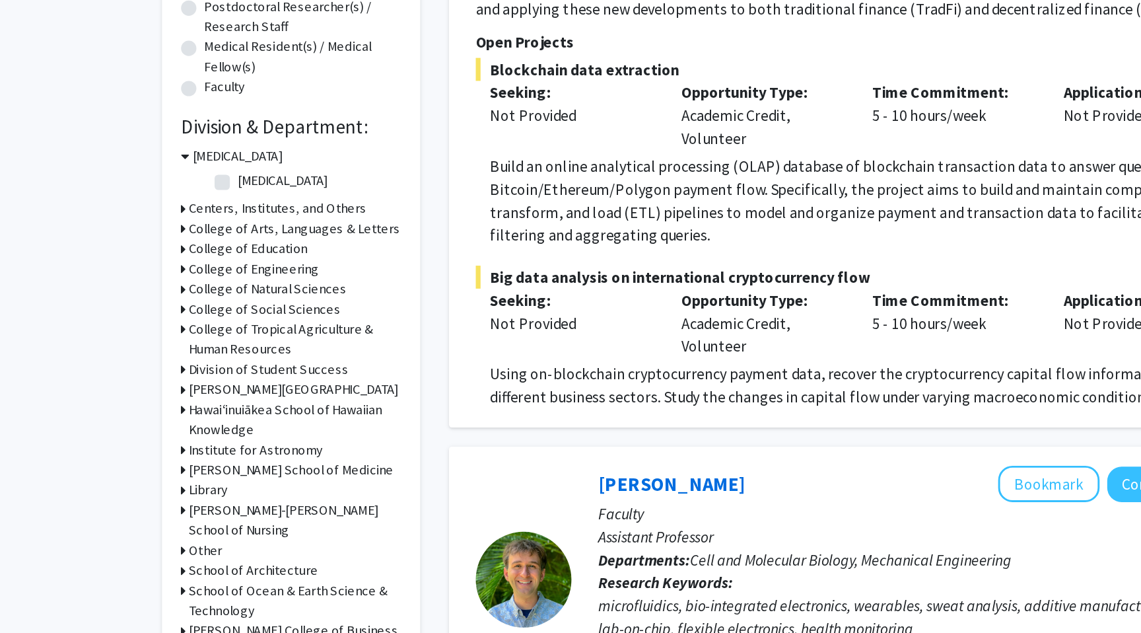
scroll to position [132, 0]
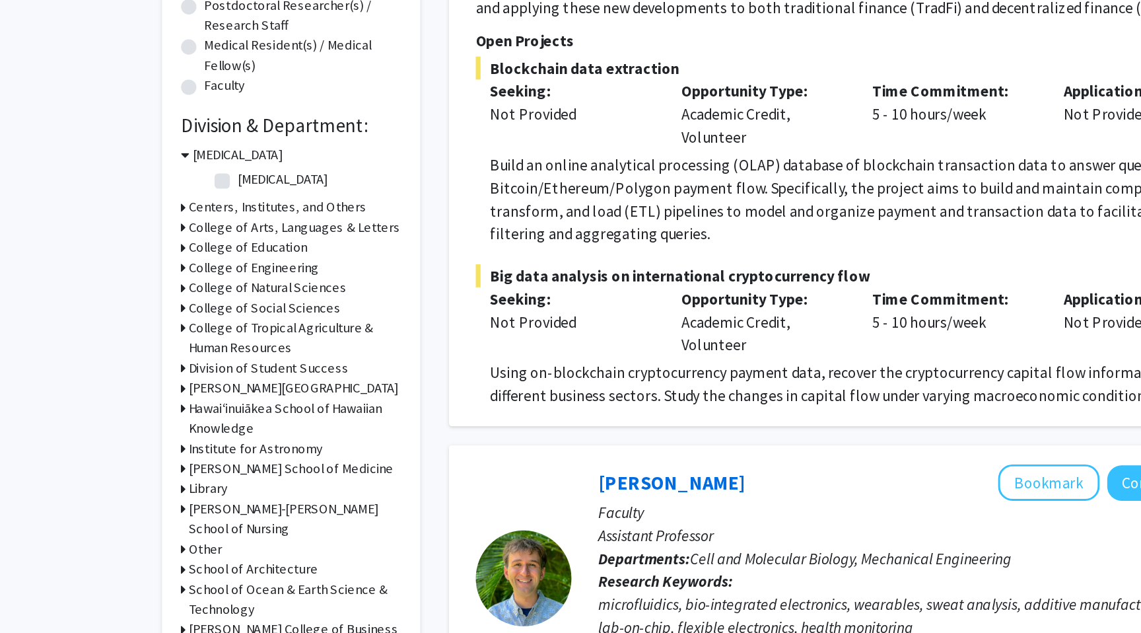
click at [236, 322] on label "[MEDICAL_DATA]" at bounding box center [267, 320] width 62 height 14
click at [236, 322] on input "[MEDICAL_DATA]" at bounding box center [240, 317] width 9 height 9
checkbox input "true"
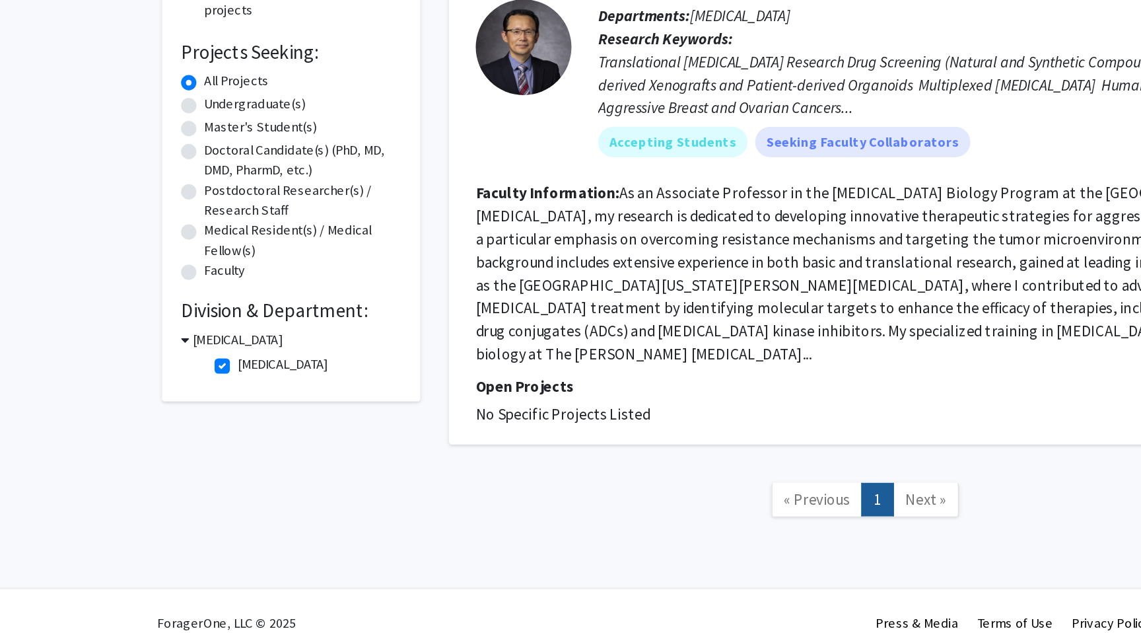
scroll to position [5, 0]
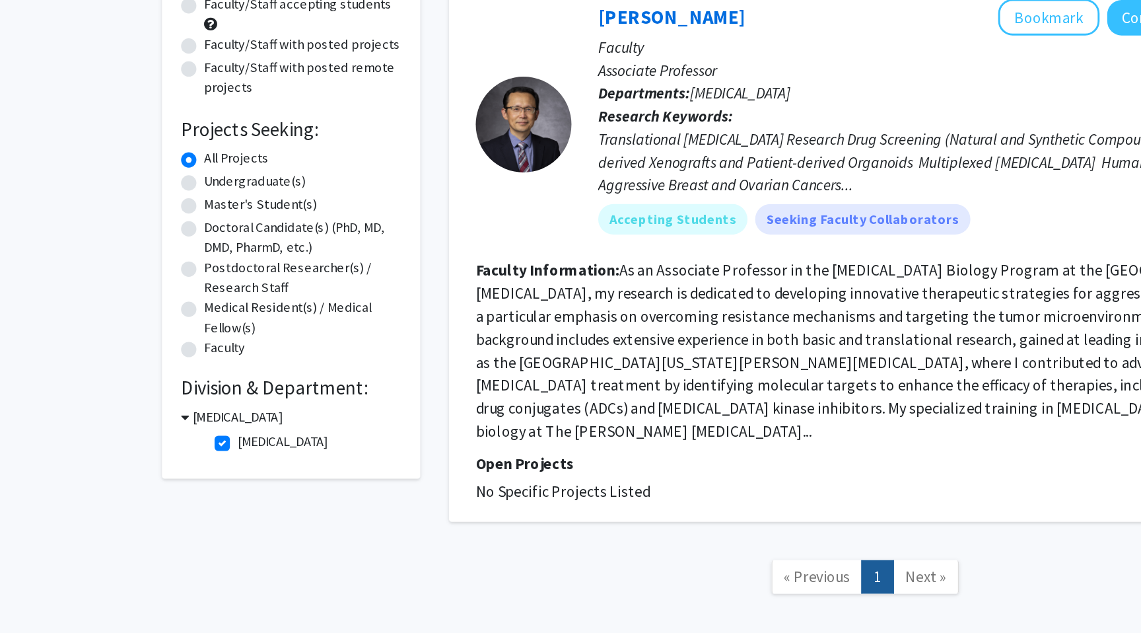
click at [227, 268] on label "Undergraduate(s)" at bounding box center [248, 268] width 70 height 14
click at [222, 268] on input "Undergraduate(s)" at bounding box center [217, 265] width 9 height 9
radio input "true"
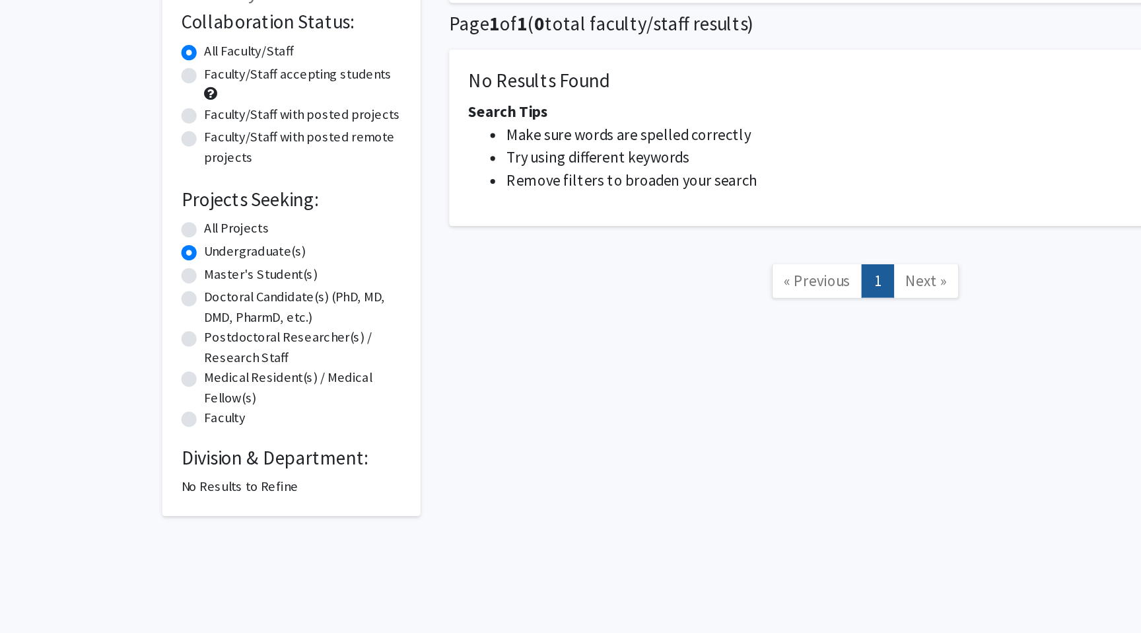
click at [221, 254] on label "All Projects" at bounding box center [235, 257] width 45 height 14
click at [221, 254] on input "All Projects" at bounding box center [217, 254] width 9 height 9
radio input "true"
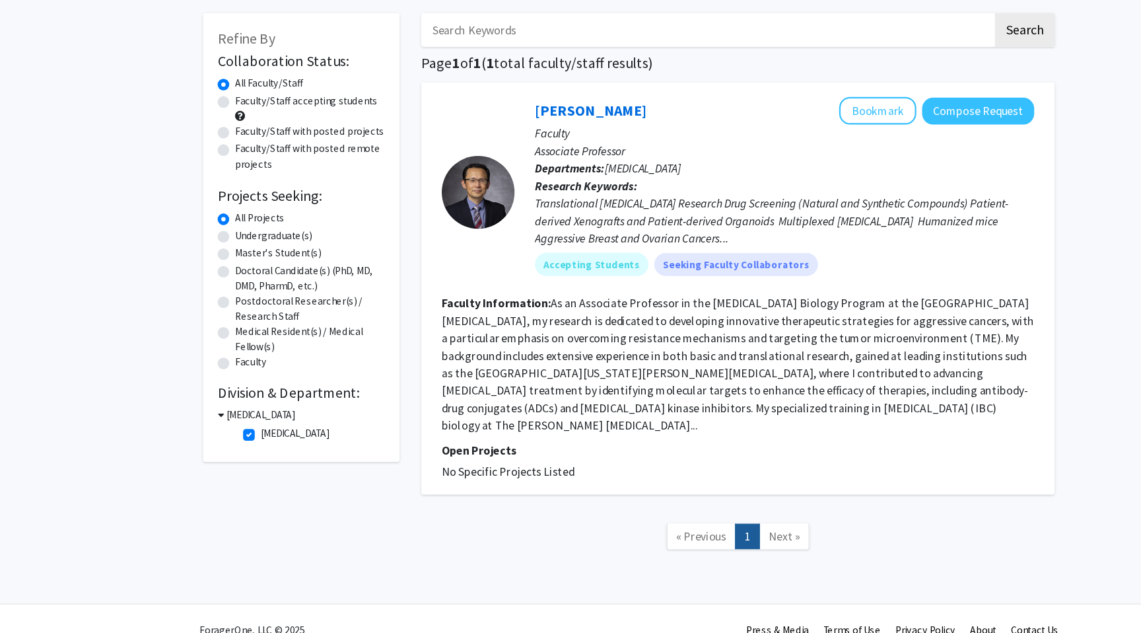
click at [234, 433] on h3 "[MEDICAL_DATA]" at bounding box center [236, 435] width 62 height 14
click at [234, 433] on h3 "[MEDICAL_DATA]" at bounding box center [234, 435] width 62 height 14
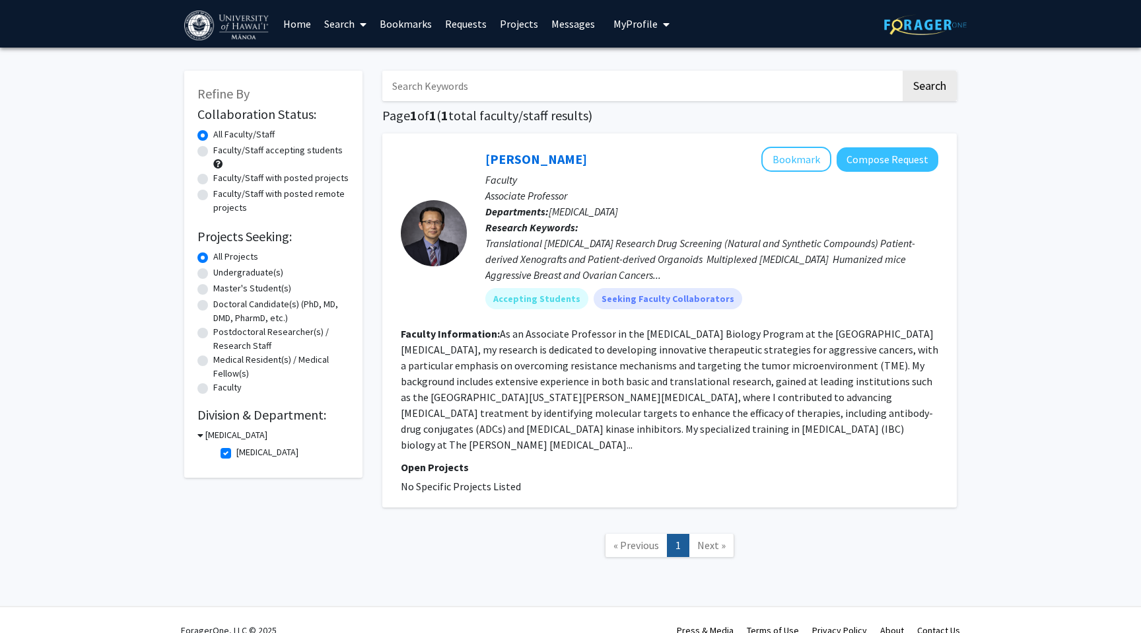
click at [230, 361] on label "Medical Resident(s) / Medical Fellow(s)" at bounding box center [281, 367] width 136 height 28
click at [222, 361] on input "Medical Resident(s) / Medical Fellow(s)" at bounding box center [217, 357] width 9 height 9
radio input "true"
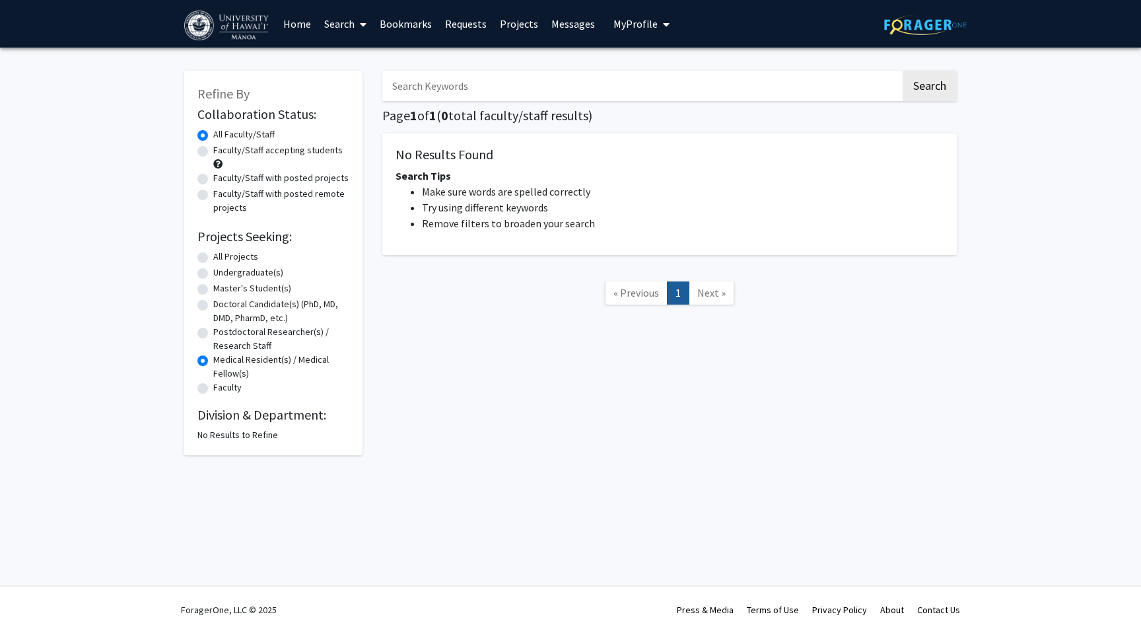
click at [240, 312] on label "Doctoral Candidate(s) (PhD, MD, DMD, PharmD, etc.)" at bounding box center [281, 311] width 136 height 28
click at [222, 306] on input "Doctoral Candidate(s) (PhD, MD, DMD, PharmD, etc.)" at bounding box center [217, 301] width 9 height 9
radio input "true"
click at [245, 306] on label "Doctoral Candidate(s) (PhD, MD, DMD, PharmD, etc.)" at bounding box center [281, 311] width 136 height 28
click at [222, 306] on input "Doctoral Candidate(s) (PhD, MD, DMD, PharmD, etc.)" at bounding box center [217, 301] width 9 height 9
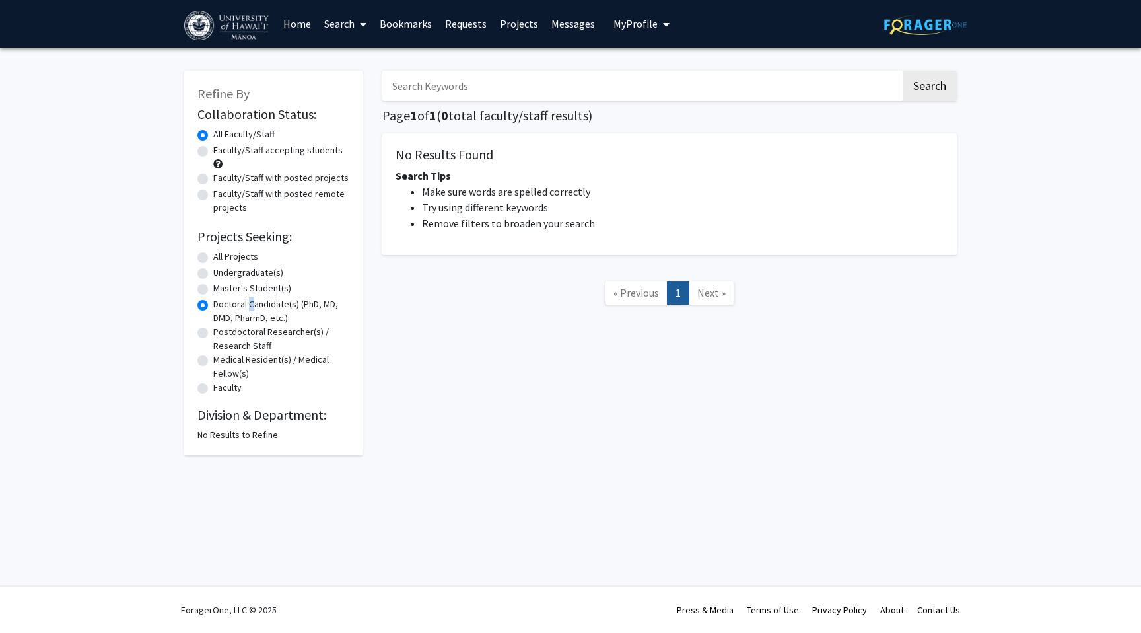
click at [245, 306] on label "Doctoral Candidate(s) (PhD, MD, DMD, PharmD, etc.)" at bounding box center [281, 311] width 136 height 28
click at [222, 306] on input "Doctoral Candidate(s) (PhD, MD, DMD, PharmD, etc.)" at bounding box center [217, 301] width 9 height 9
click at [213, 308] on label "Doctoral Candidate(s) (PhD, MD, DMD, PharmD, etc.)" at bounding box center [281, 311] width 136 height 28
click at [213, 306] on input "Doctoral Candidate(s) (PhD, MD, DMD, PharmD, etc.)" at bounding box center [217, 301] width 9 height 9
click at [213, 335] on label "Postdoctoral Researcher(s) / Research Staff" at bounding box center [281, 339] width 136 height 28
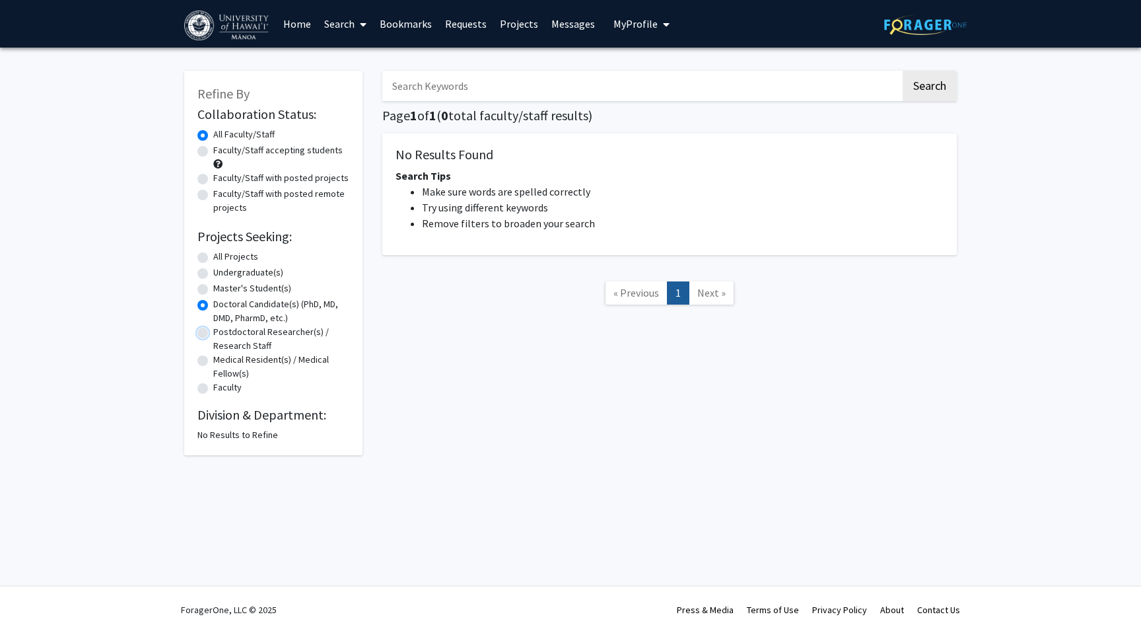
click at [213, 334] on input "Postdoctoral Researcher(s) / Research Staff" at bounding box center [217, 329] width 9 height 9
radio input "true"
click at [213, 355] on label "Medical Resident(s) / Medical Fellow(s)" at bounding box center [281, 367] width 136 height 28
click at [213, 355] on input "Medical Resident(s) / Medical Fellow(s)" at bounding box center [217, 357] width 9 height 9
radio input "true"
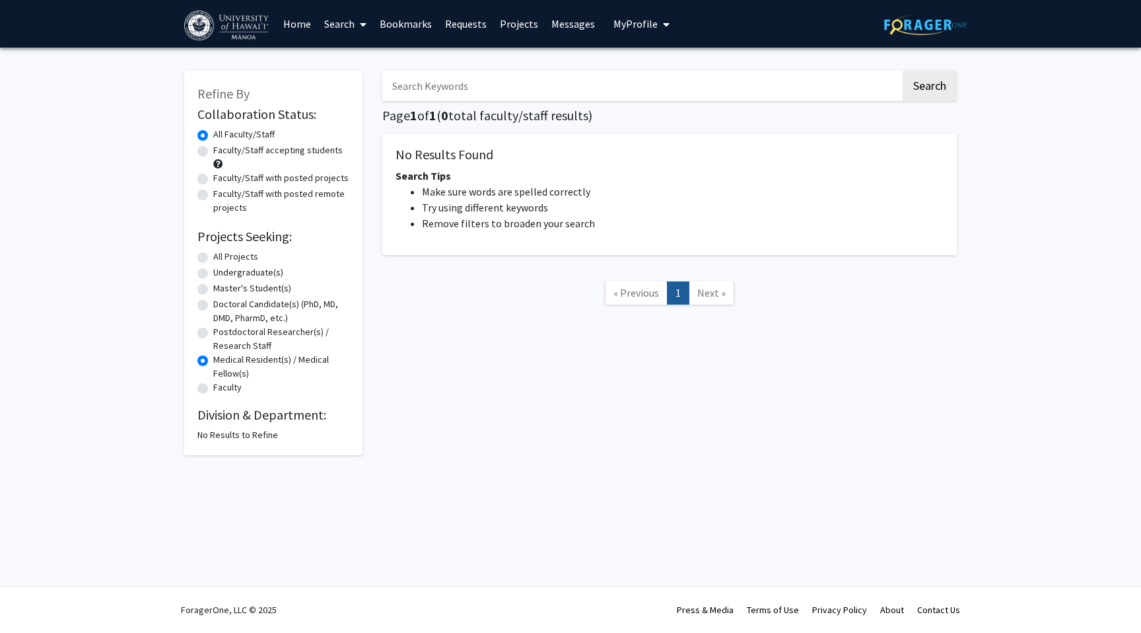
click at [203, 315] on div "Doctoral Candidate(s) (PhD, MD, DMD, PharmD, etc.)" at bounding box center [273, 311] width 152 height 28
click at [203, 279] on div "Undergraduate(s)" at bounding box center [273, 274] width 152 height 16
click at [213, 302] on label "Doctoral Candidate(s) (PhD, MD, DMD, PharmD, etc.)" at bounding box center [281, 311] width 136 height 28
click at [213, 302] on input "Doctoral Candidate(s) (PhD, MD, DMD, PharmD, etc.)" at bounding box center [217, 301] width 9 height 9
radio input "true"
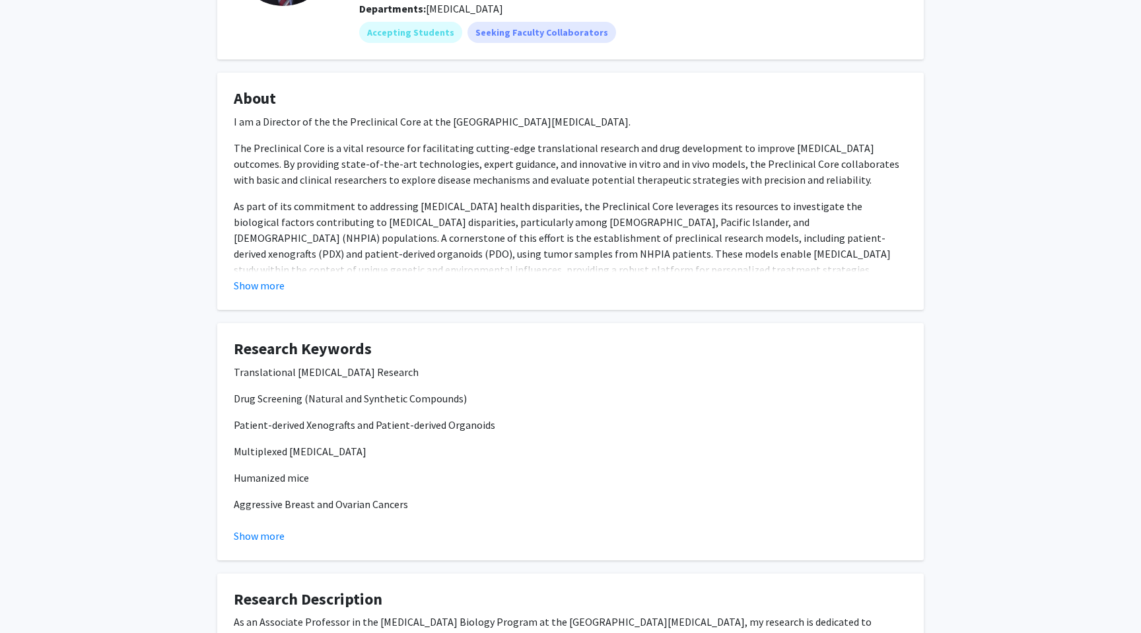
scroll to position [170, 0]
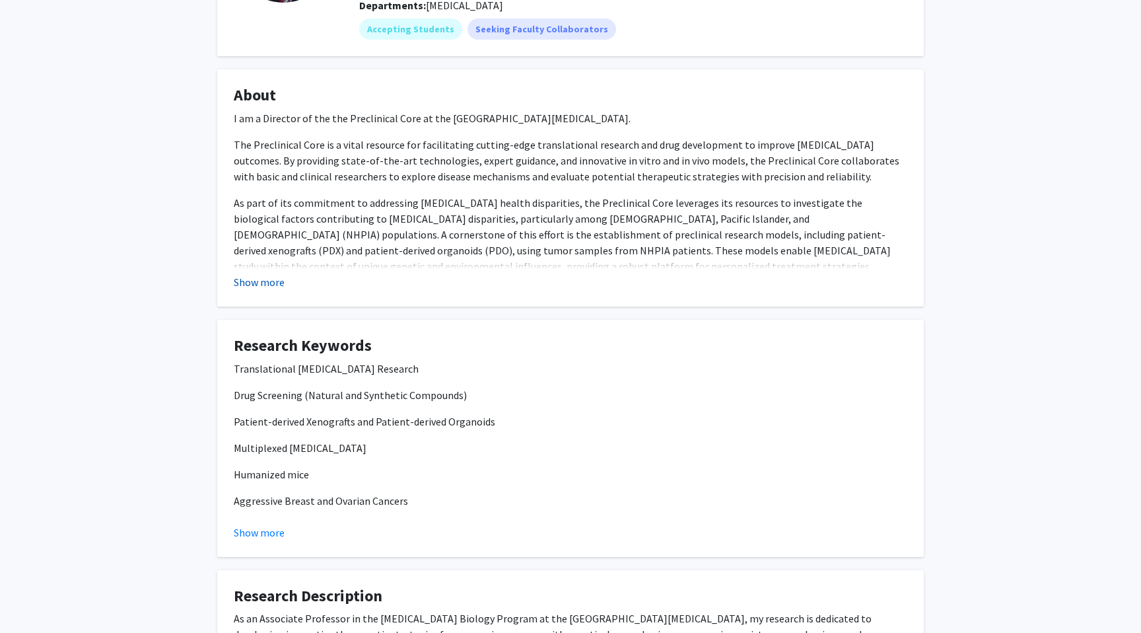
click at [274, 285] on button "Show more" at bounding box center [259, 282] width 51 height 16
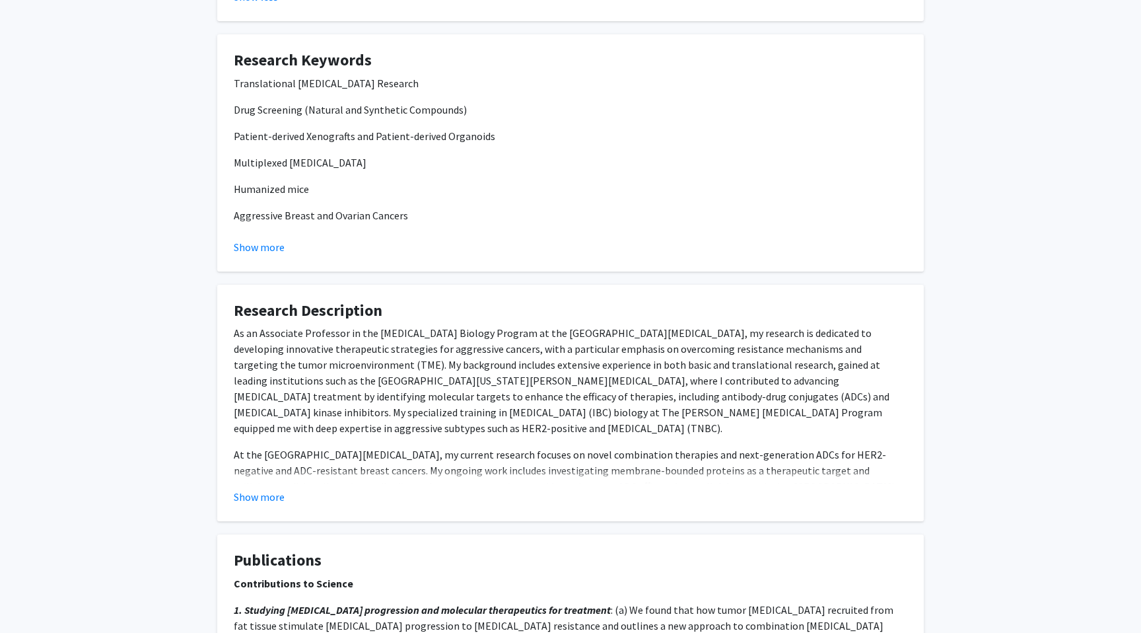
scroll to position [604, 0]
click at [265, 106] on p "Drug Screening (Natural and Synthetic Compounds)" at bounding box center [571, 109] width 674 height 16
click at [325, 106] on p "Drug Screening (Natural and Synthetic Compounds)" at bounding box center [571, 109] width 674 height 16
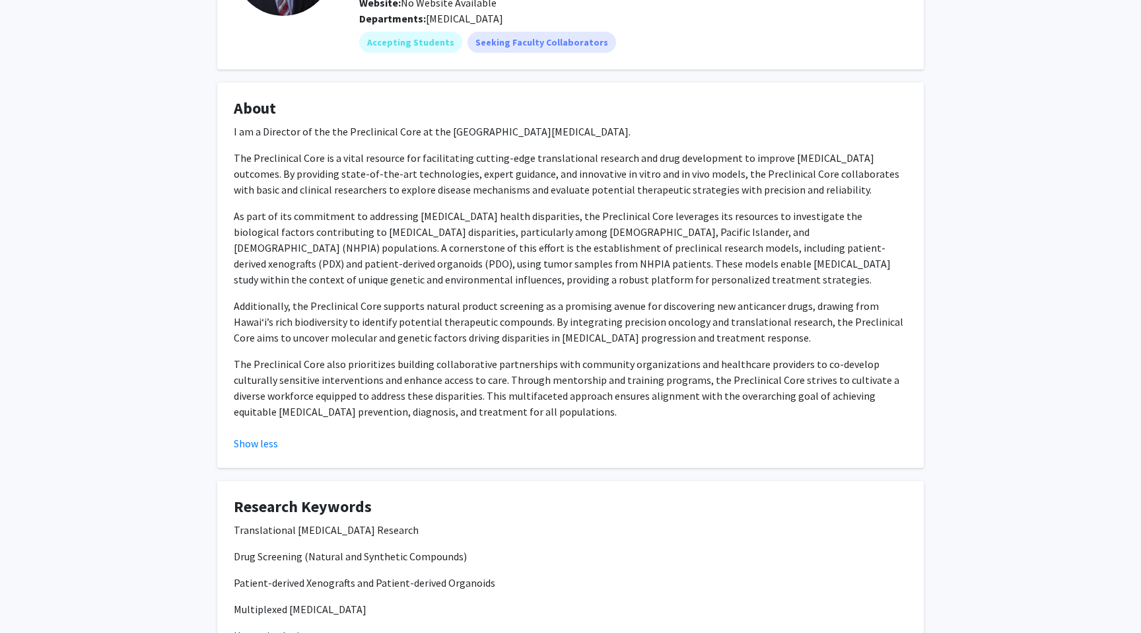
scroll to position [0, 0]
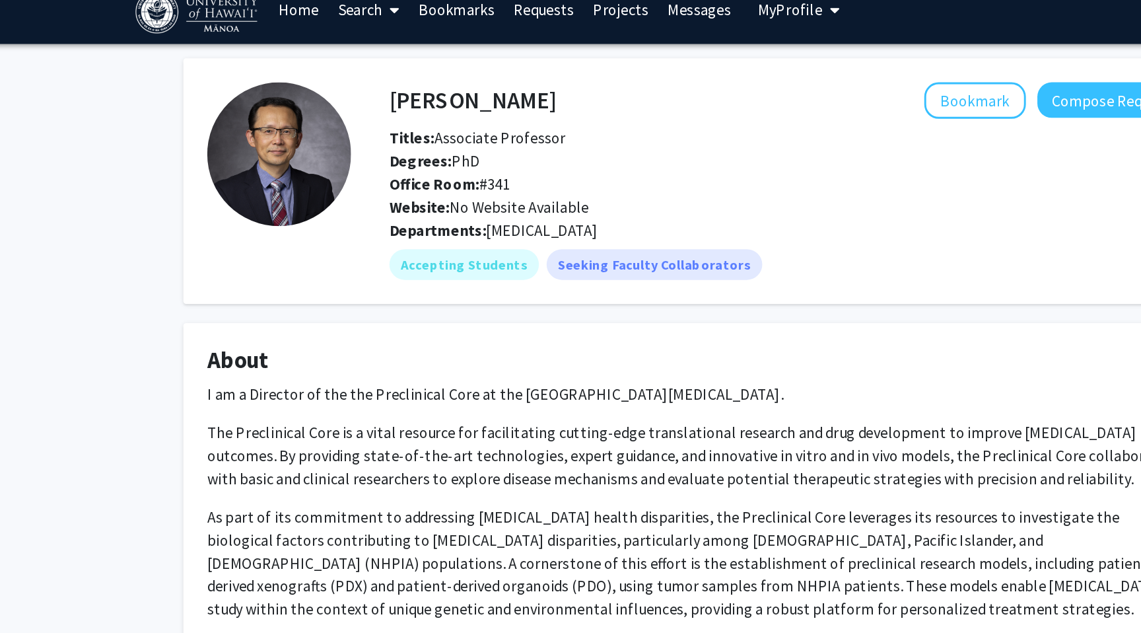
click at [424, 92] on h4 "[PERSON_NAME]" at bounding box center [416, 86] width 115 height 24
